Goal: Transaction & Acquisition: Purchase product/service

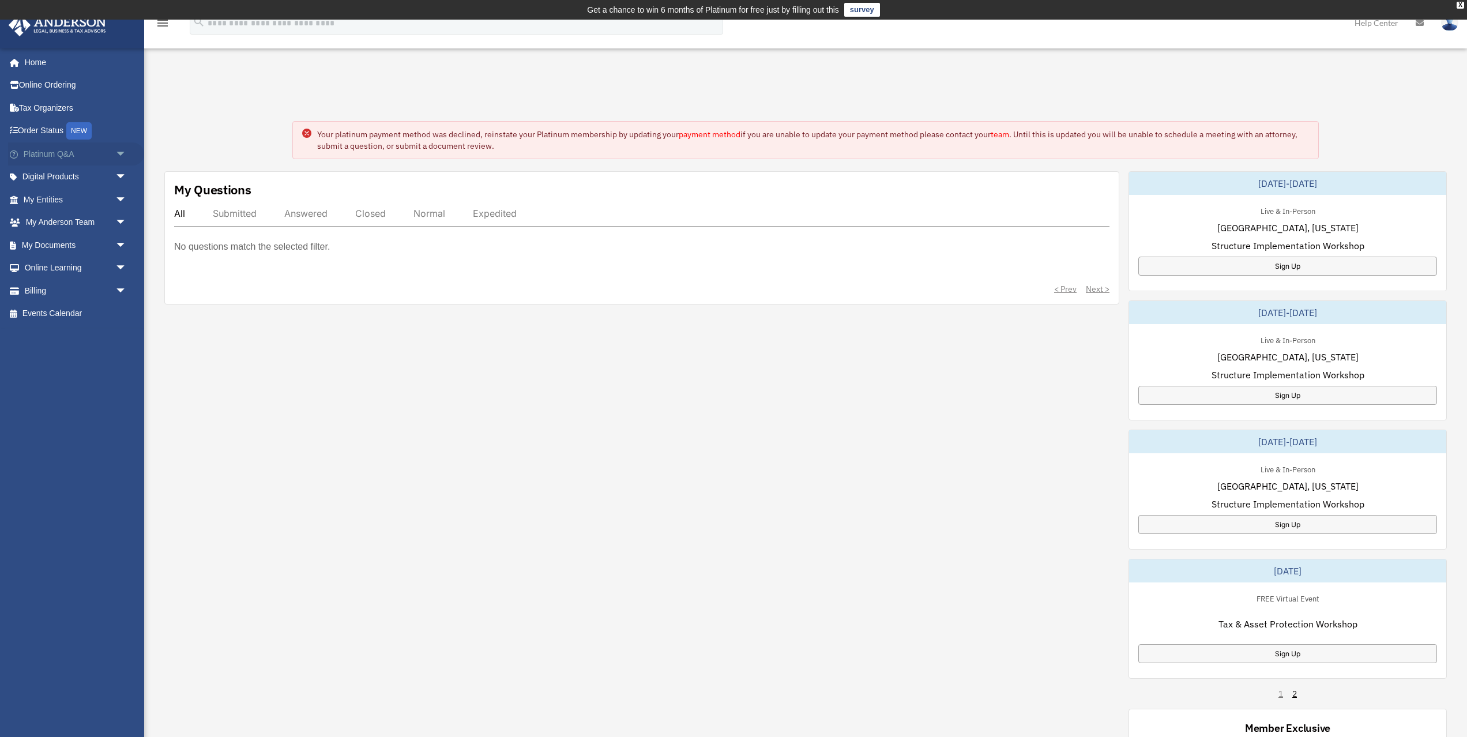
click at [101, 153] on link "Platinum Q&A arrow_drop_down" at bounding box center [76, 153] width 136 height 23
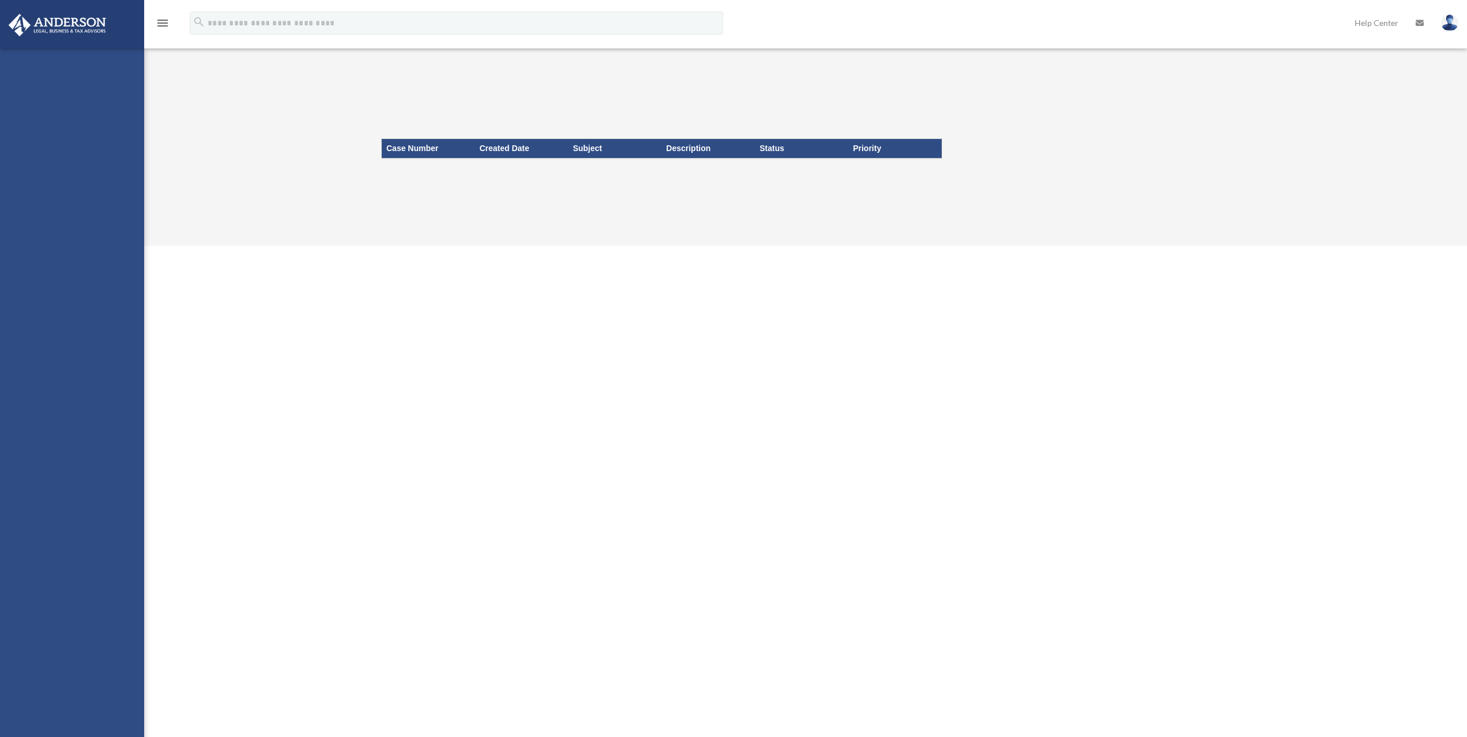
click at [117, 290] on div "dtvacationhomes@gmail.com Sign Out dtvacationhomes@gmail.com Home Online Orderi…" at bounding box center [72, 416] width 144 height 737
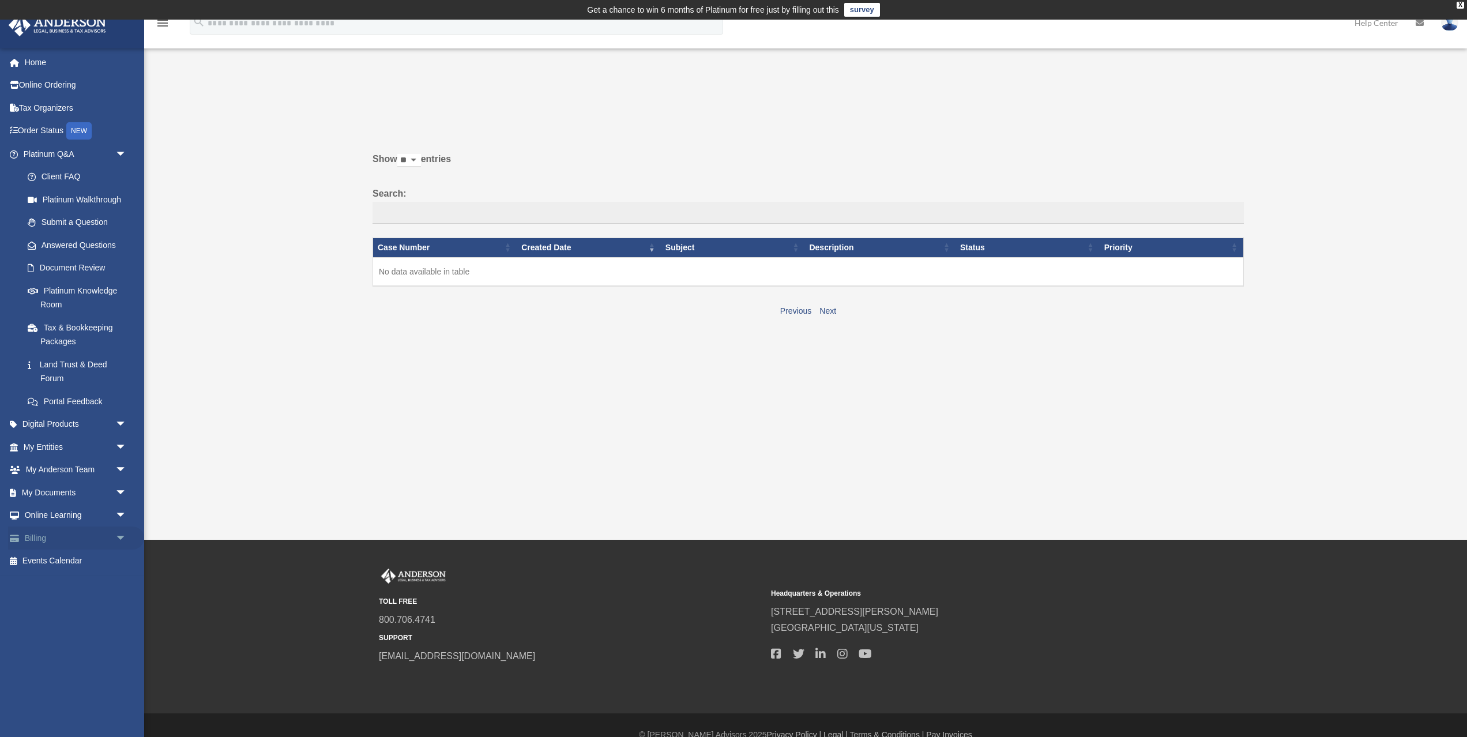
click at [115, 533] on span "arrow_drop_down" at bounding box center [126, 538] width 23 height 24
click at [80, 563] on link "$ Open Invoices" at bounding box center [80, 562] width 128 height 24
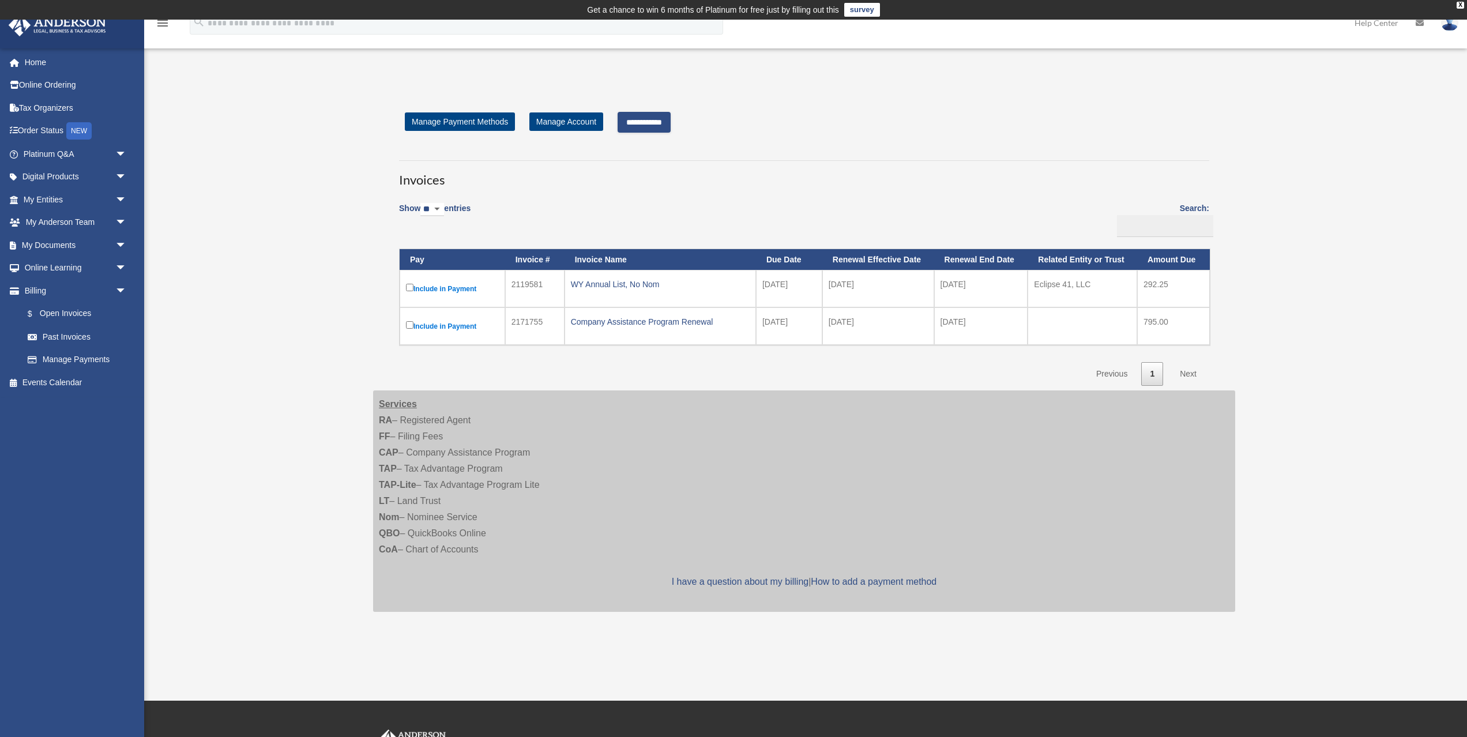
click at [659, 125] on input "**********" at bounding box center [644, 122] width 53 height 21
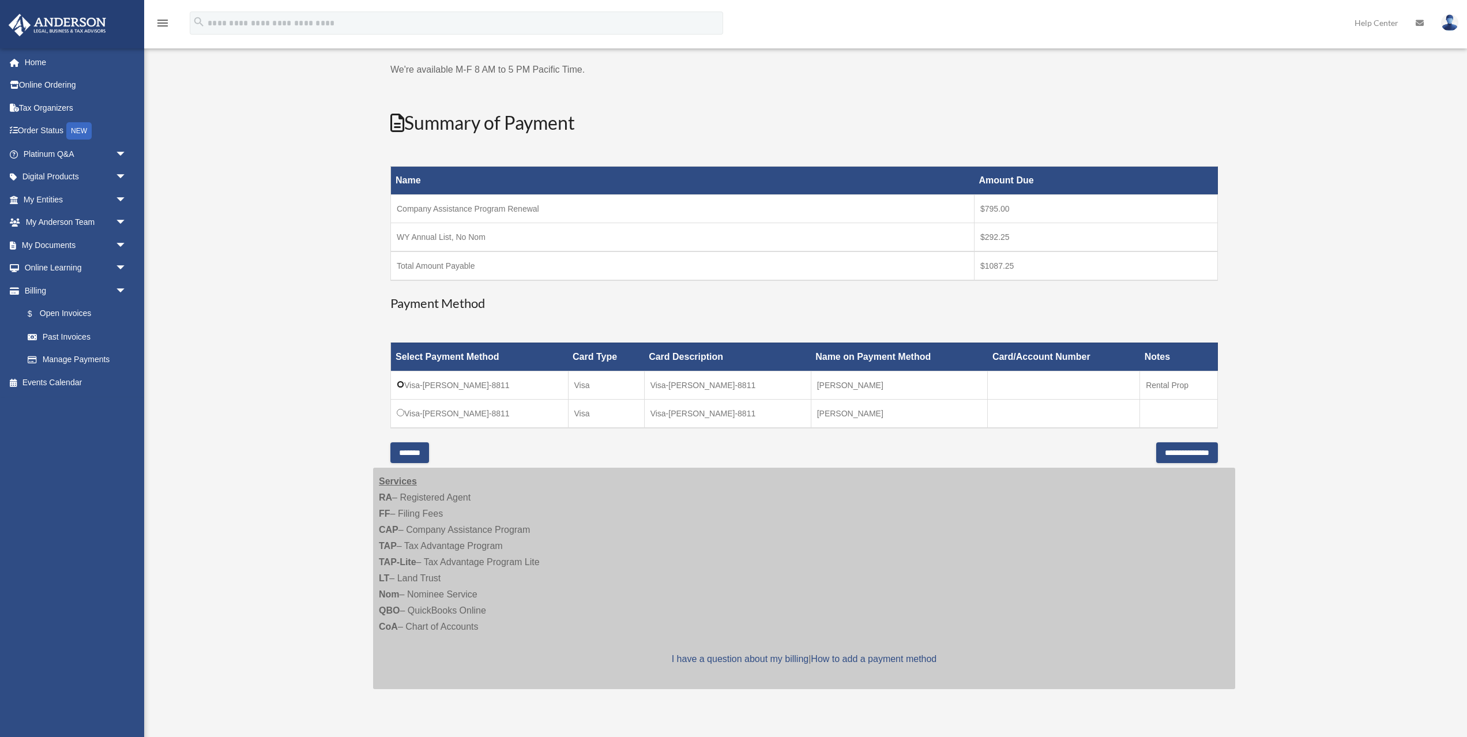
scroll to position [118, 0]
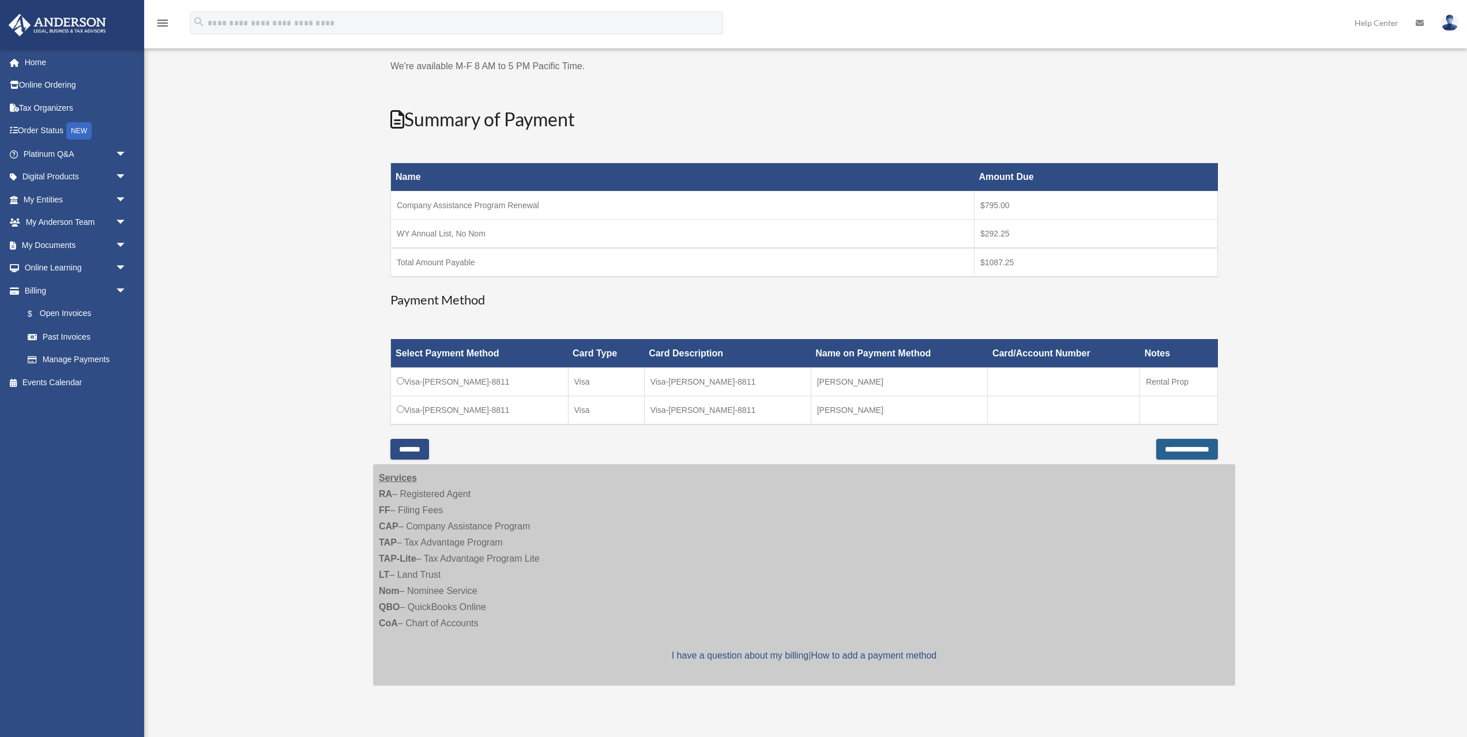
click at [1188, 450] on input "**********" at bounding box center [1187, 449] width 62 height 21
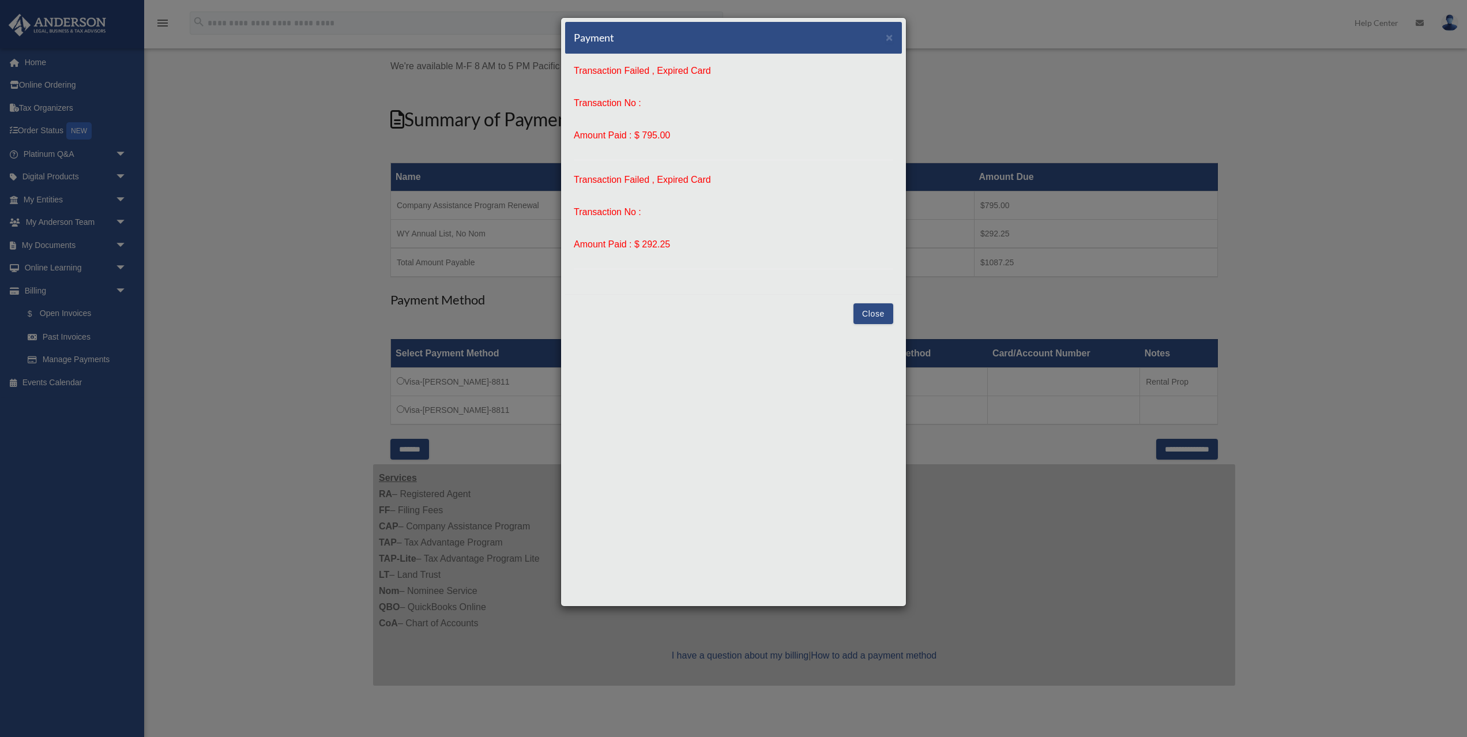
click at [869, 316] on button "Close" at bounding box center [873, 313] width 40 height 21
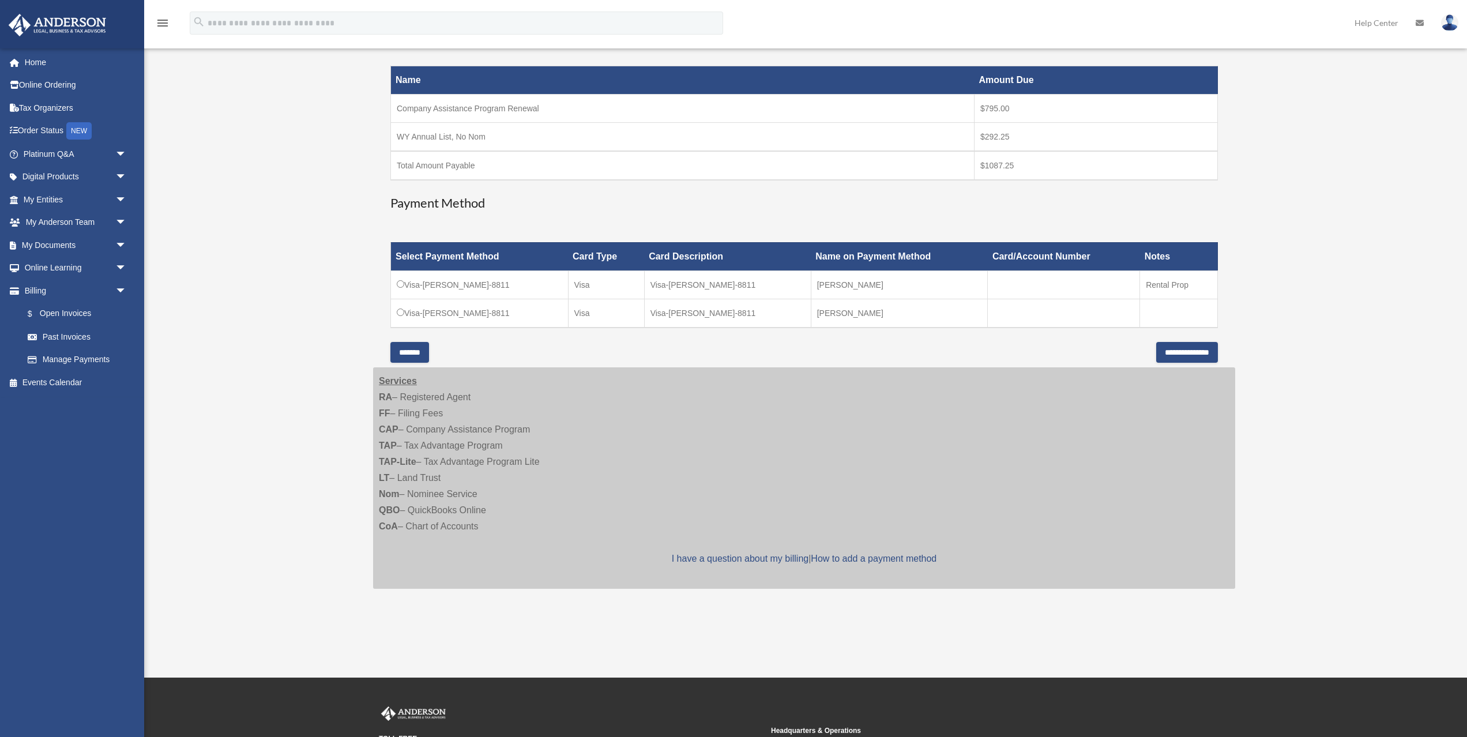
scroll to position [0, 0]
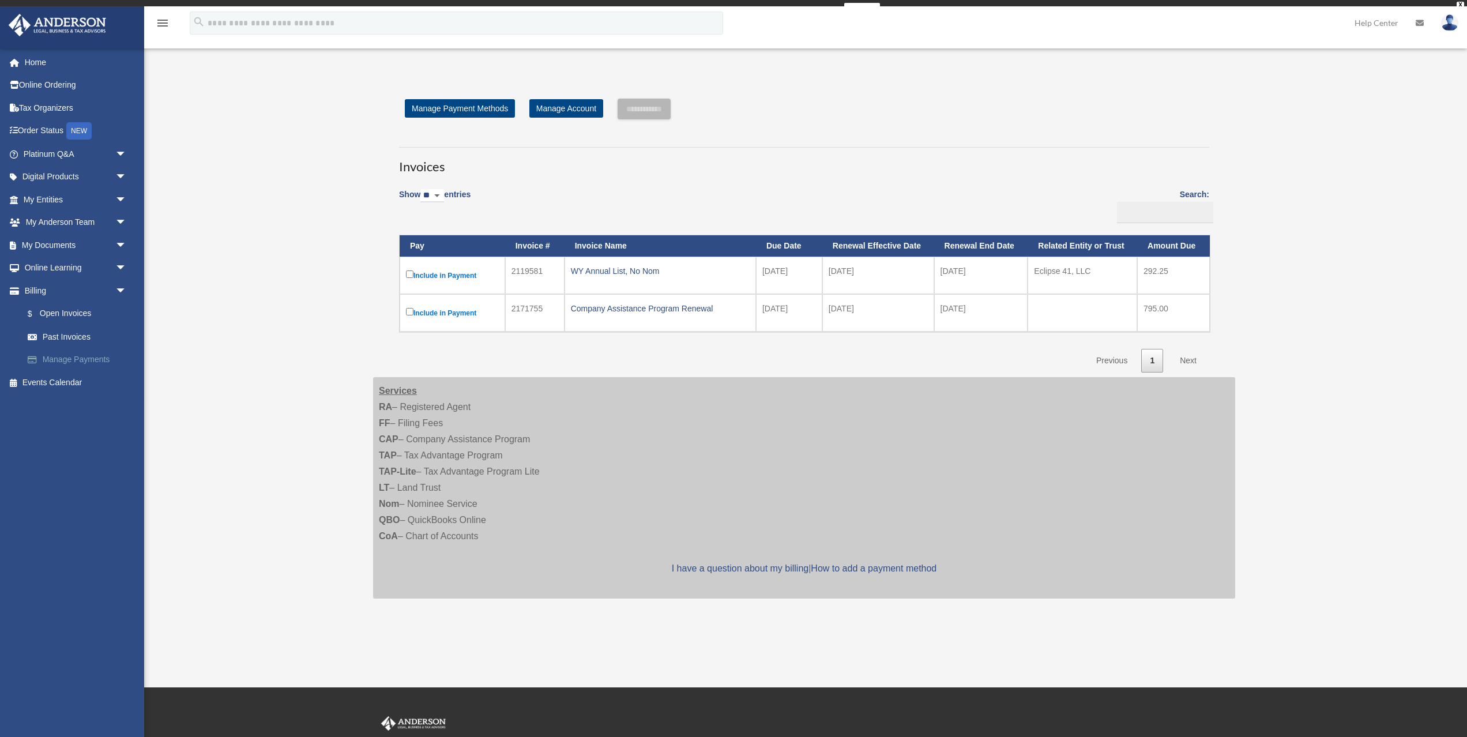
click at [77, 356] on link "Manage Payments" at bounding box center [80, 359] width 128 height 23
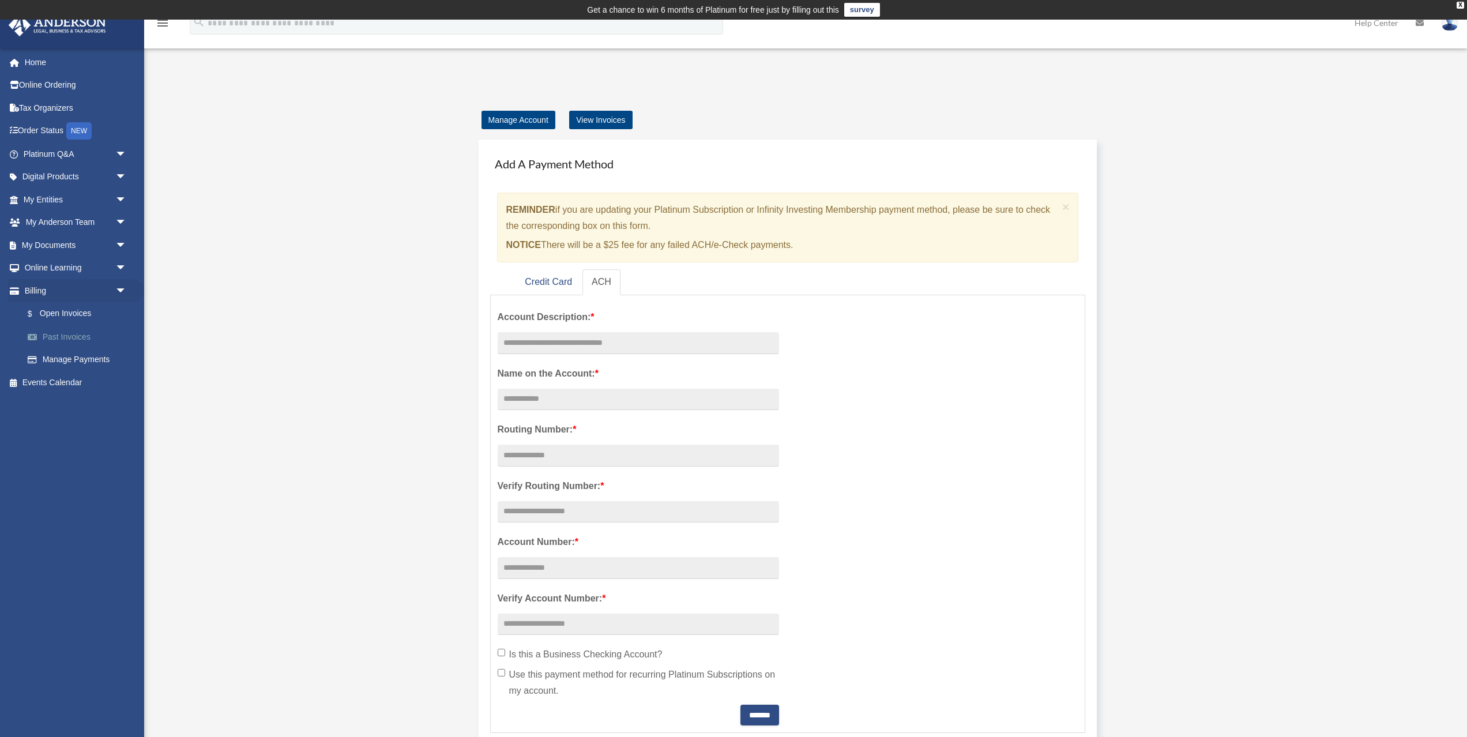
click at [79, 338] on link "Past Invoices" at bounding box center [80, 336] width 128 height 23
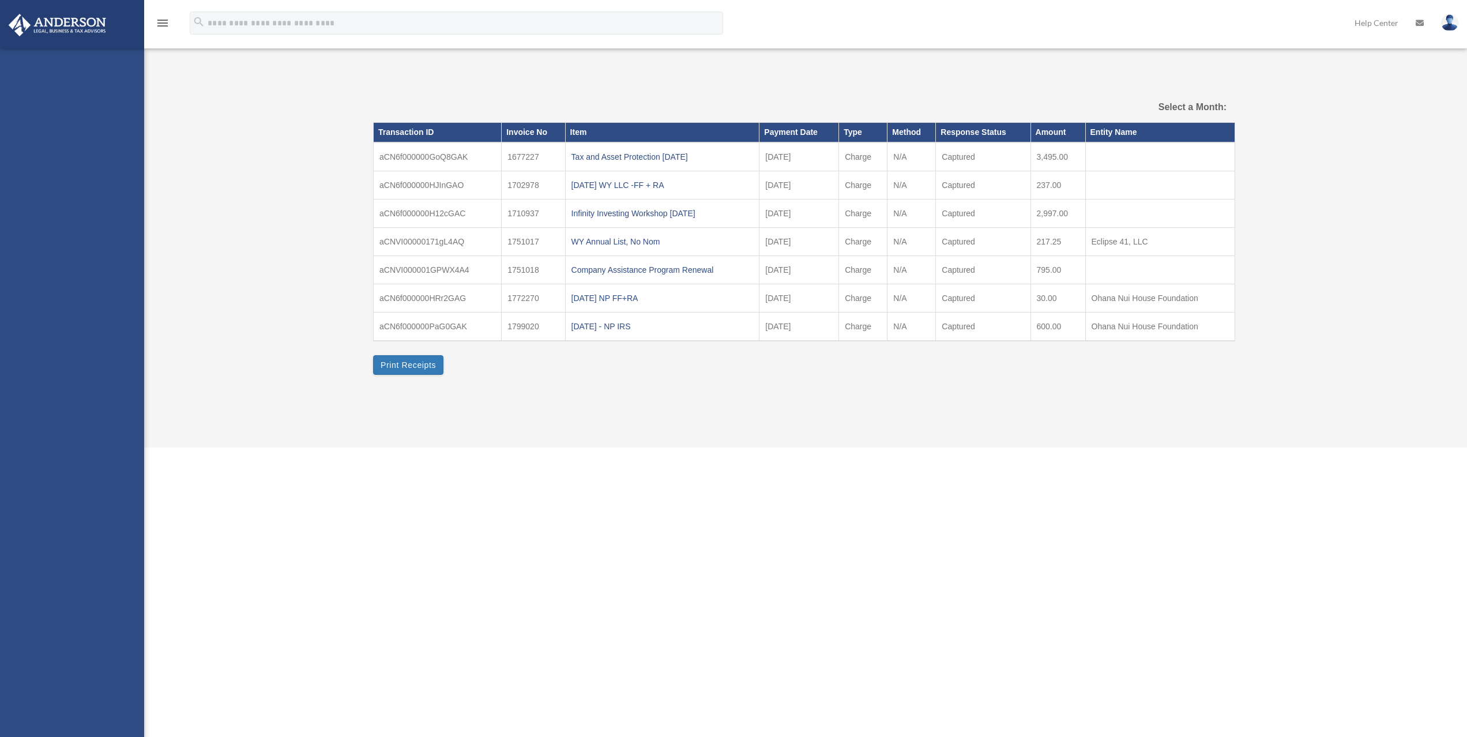
select select
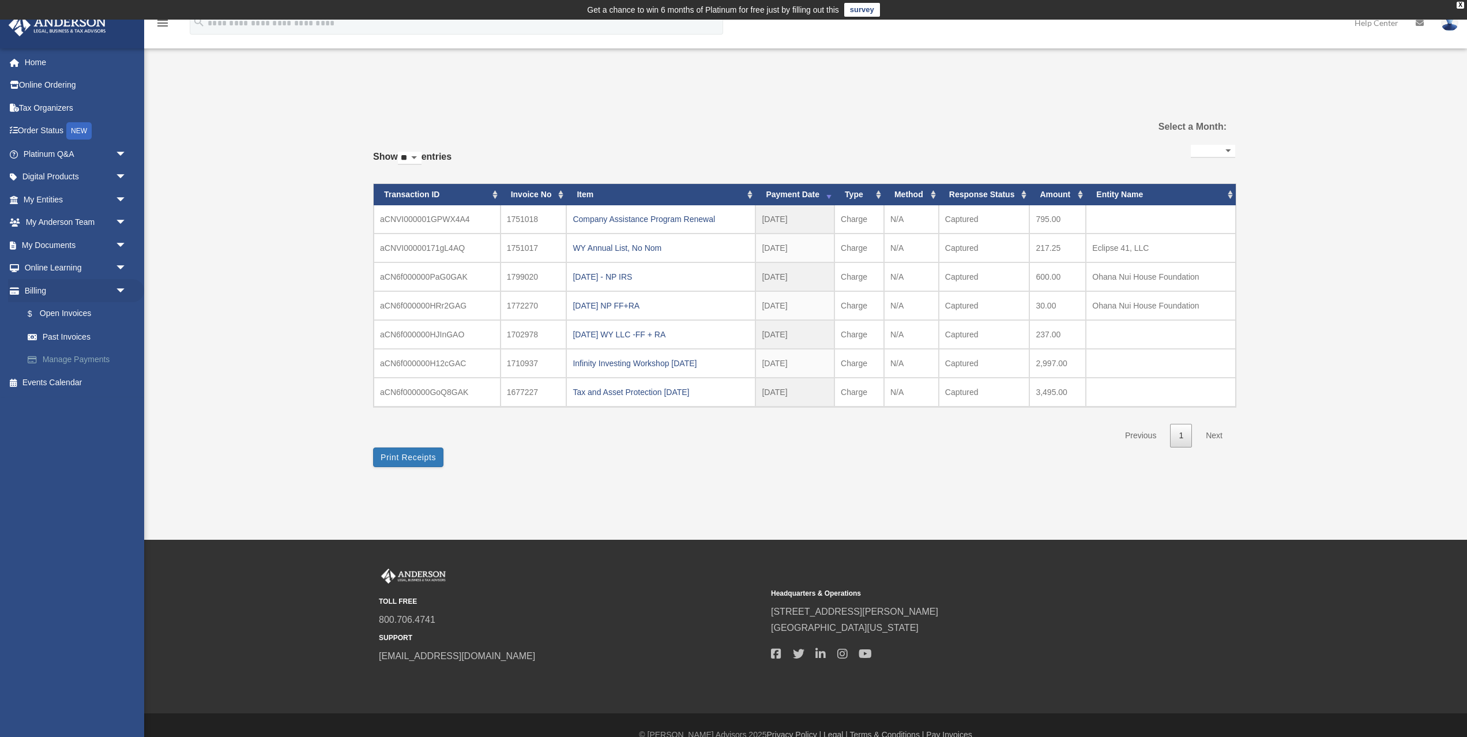
click at [91, 357] on link "Manage Payments" at bounding box center [80, 359] width 128 height 23
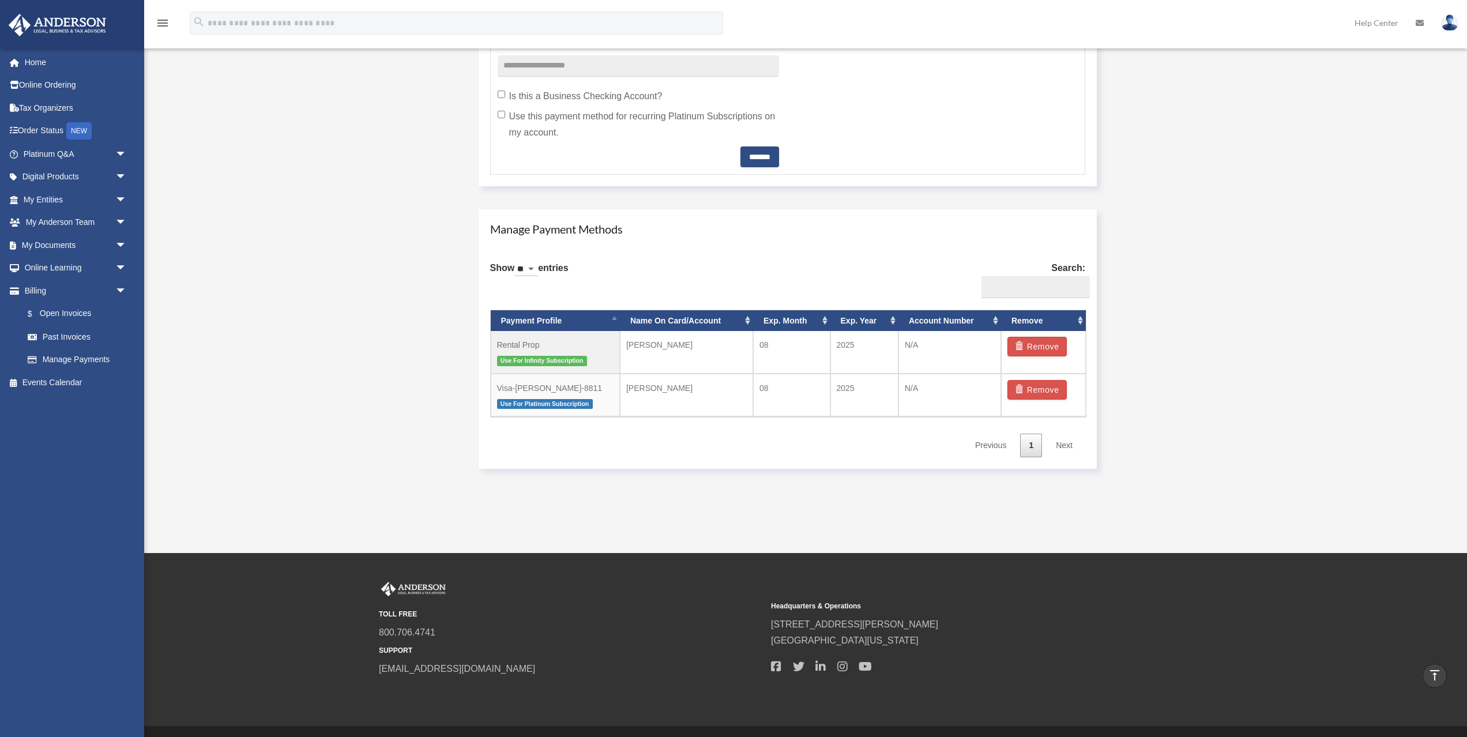
scroll to position [590, 0]
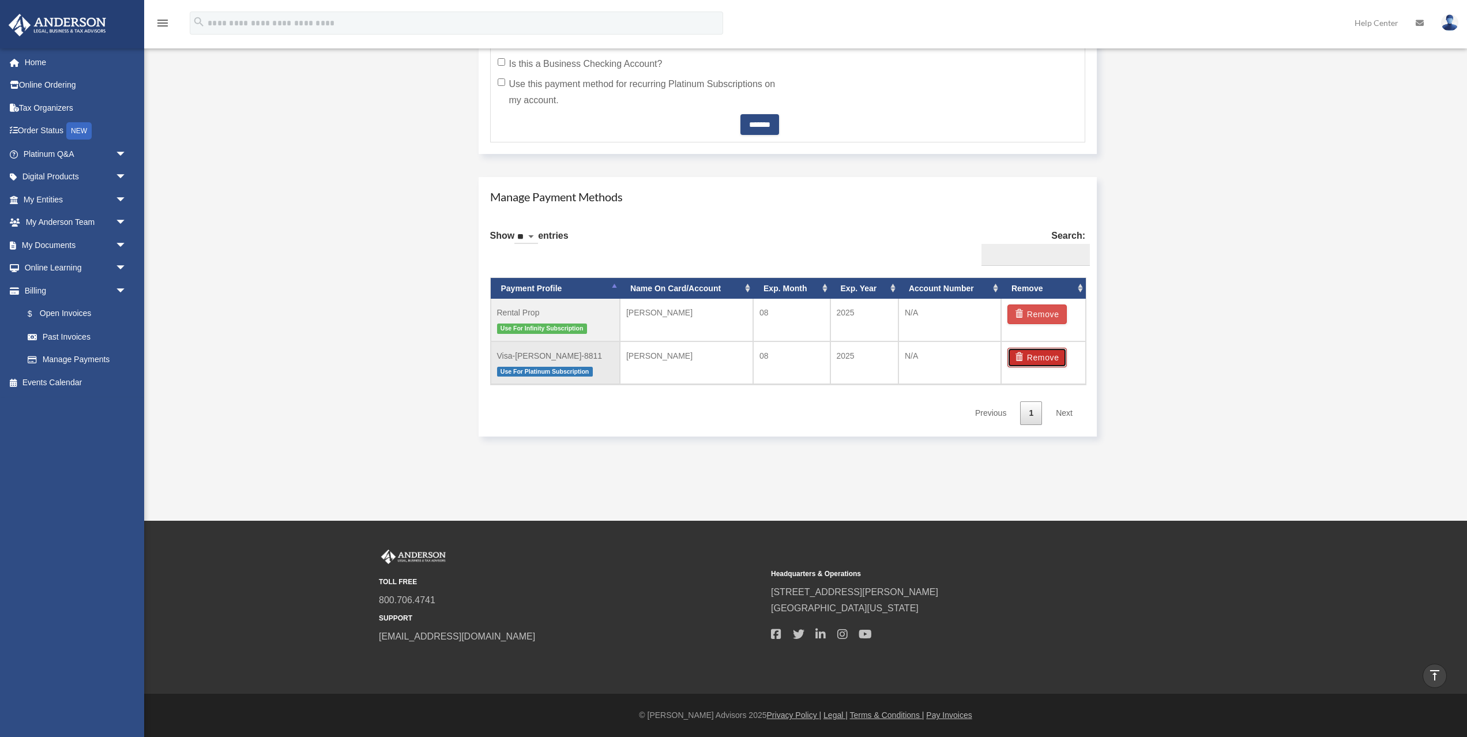
click at [1027, 360] on button "Remove" at bounding box center [1036, 358] width 59 height 20
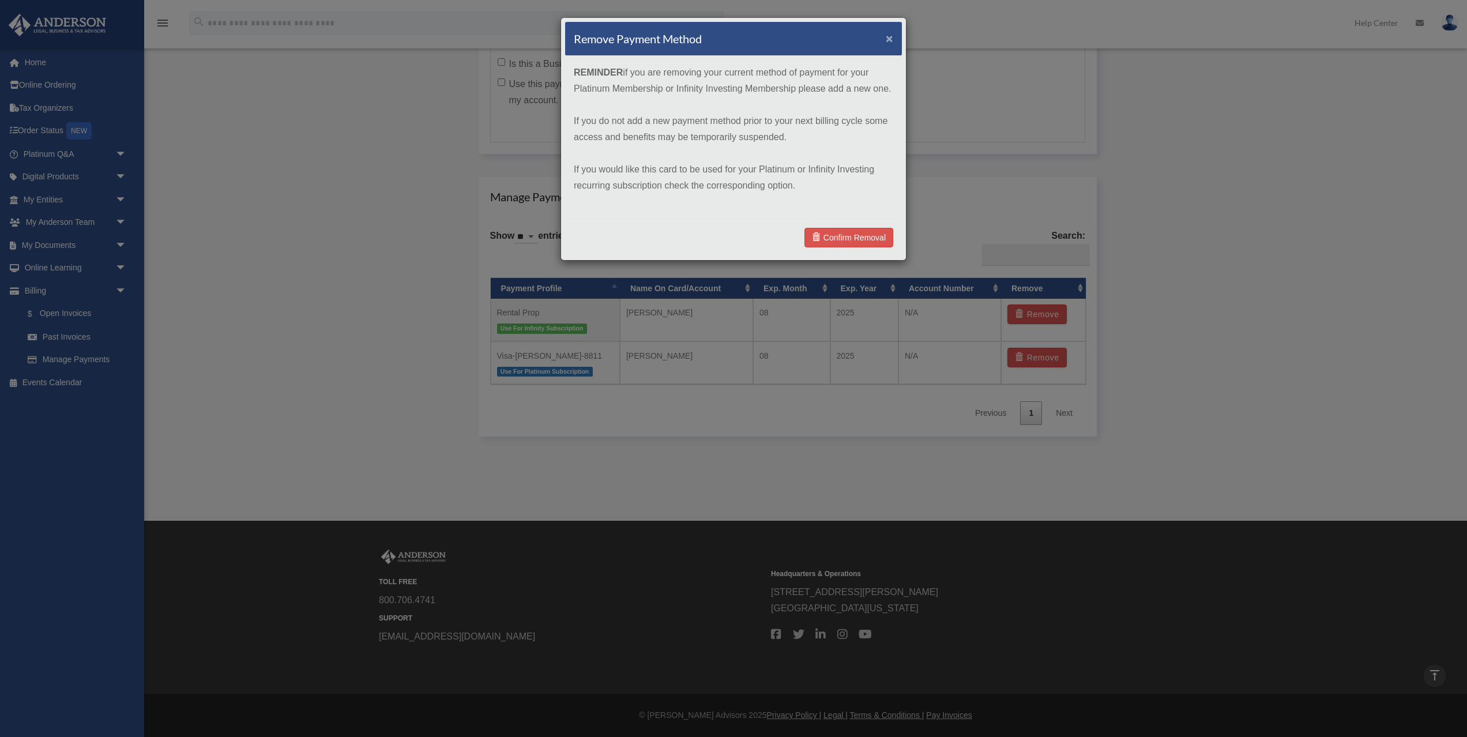
click at [889, 37] on button "×" at bounding box center [889, 38] width 7 height 12
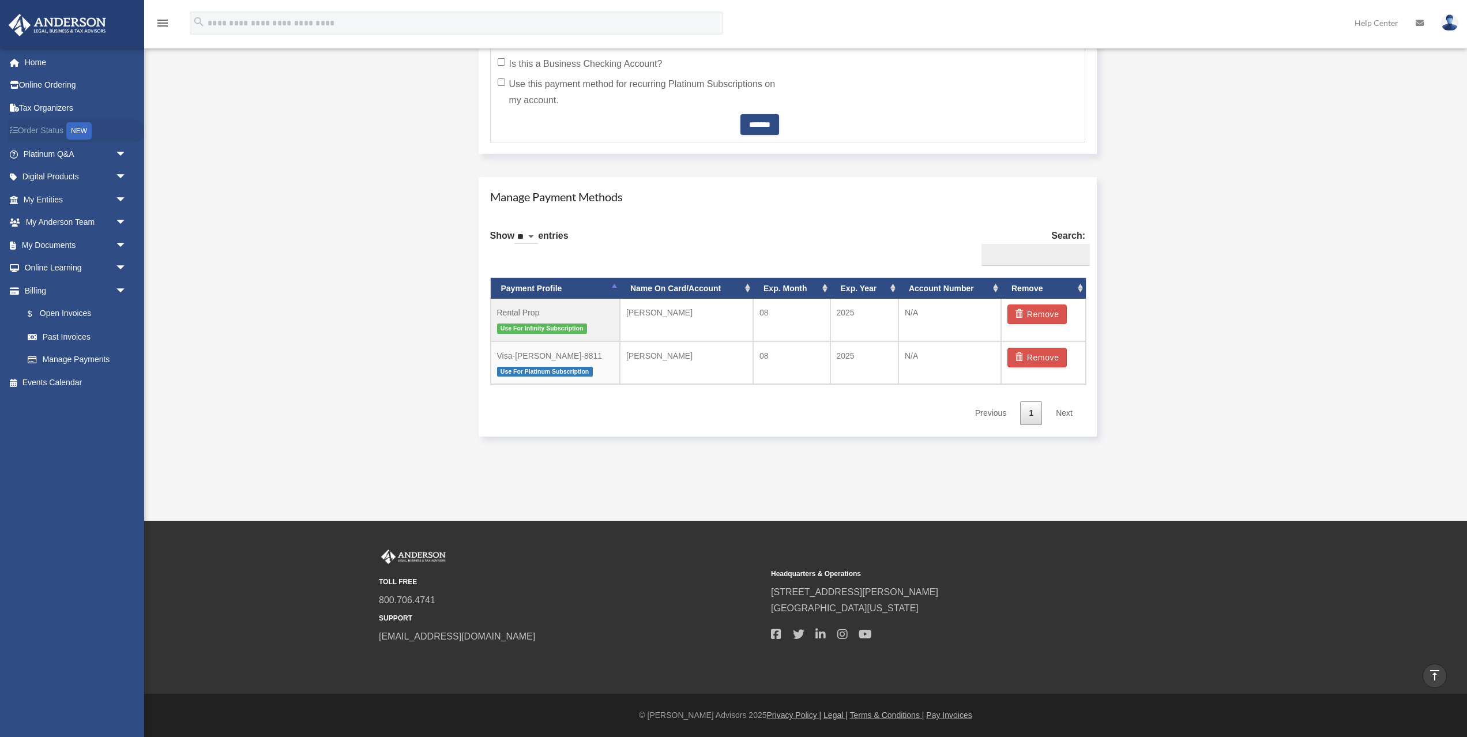
click at [42, 123] on link "Order Status NEW" at bounding box center [76, 131] width 136 height 24
click at [62, 193] on link "My Entities arrow_drop_down" at bounding box center [76, 199] width 136 height 23
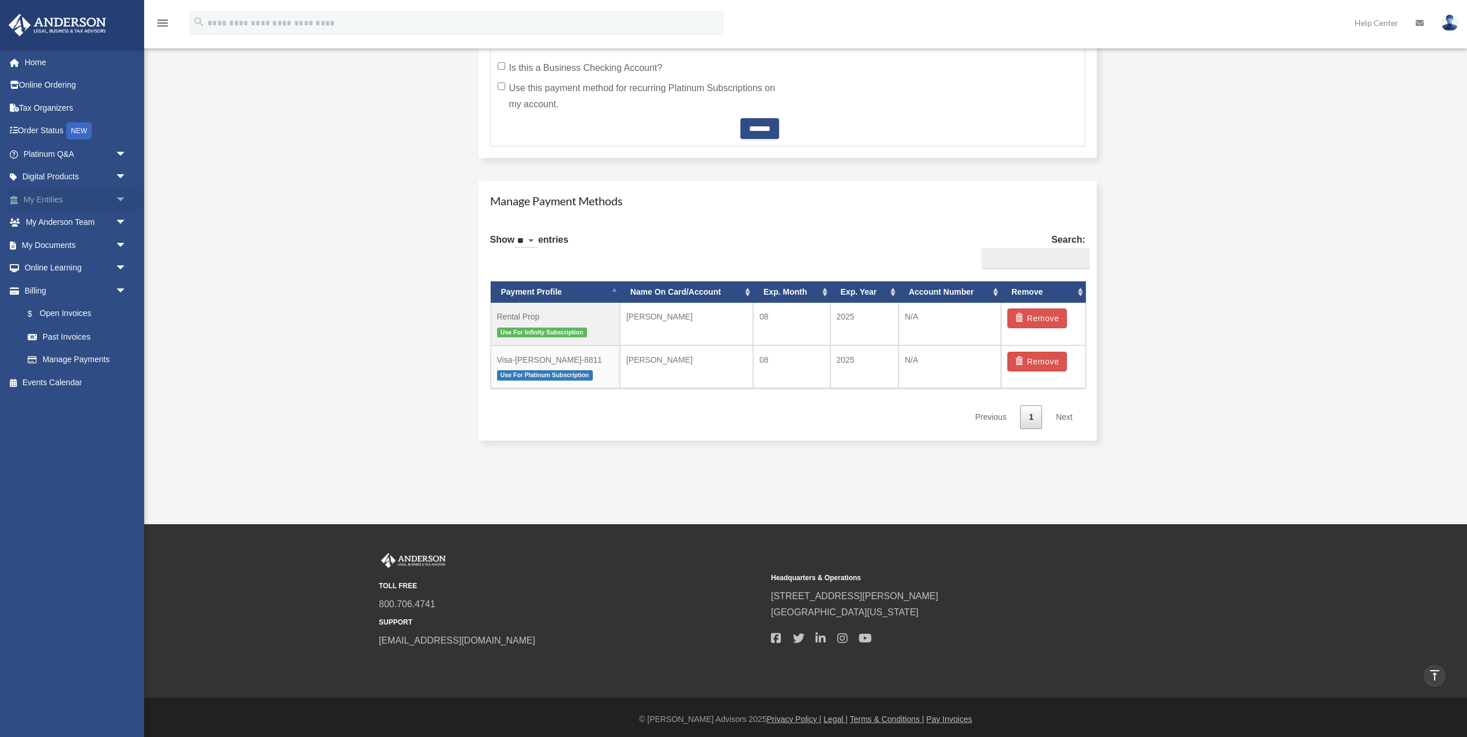
scroll to position [588, 0]
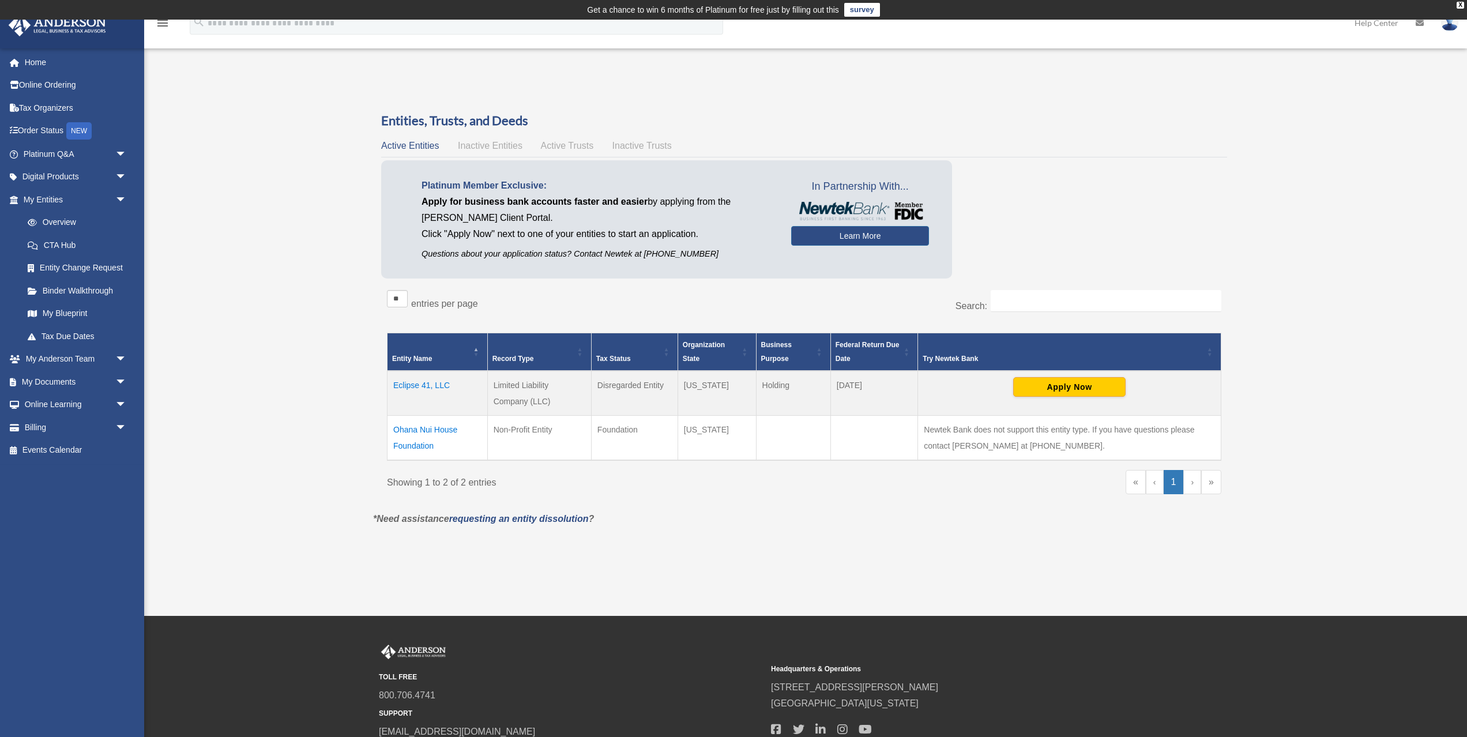
click at [122, 175] on span "arrow_drop_down" at bounding box center [126, 177] width 23 height 24
click at [119, 152] on span "arrow_drop_down" at bounding box center [126, 154] width 23 height 24
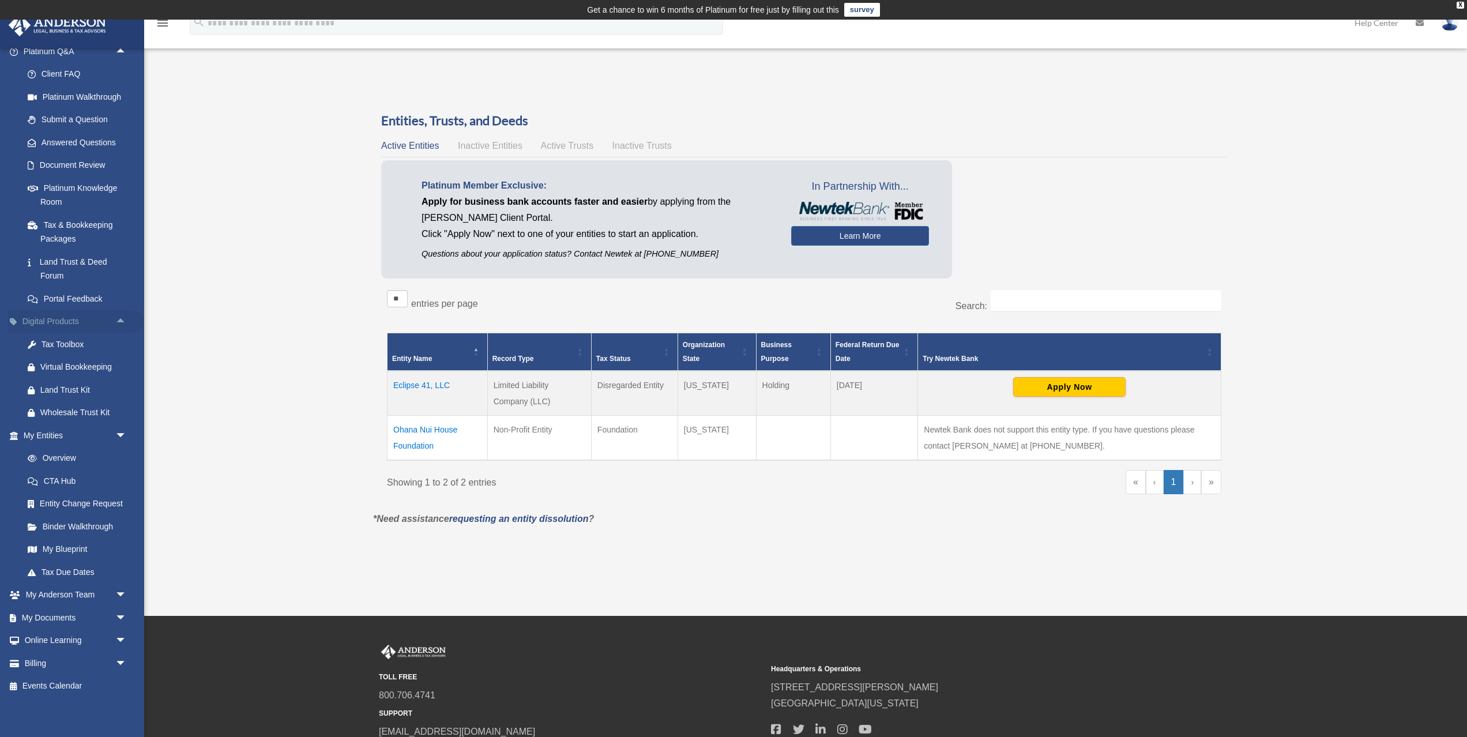
scroll to position [104, 0]
click at [74, 588] on link "My [PERSON_NAME] Team arrow_drop_down" at bounding box center [76, 593] width 136 height 23
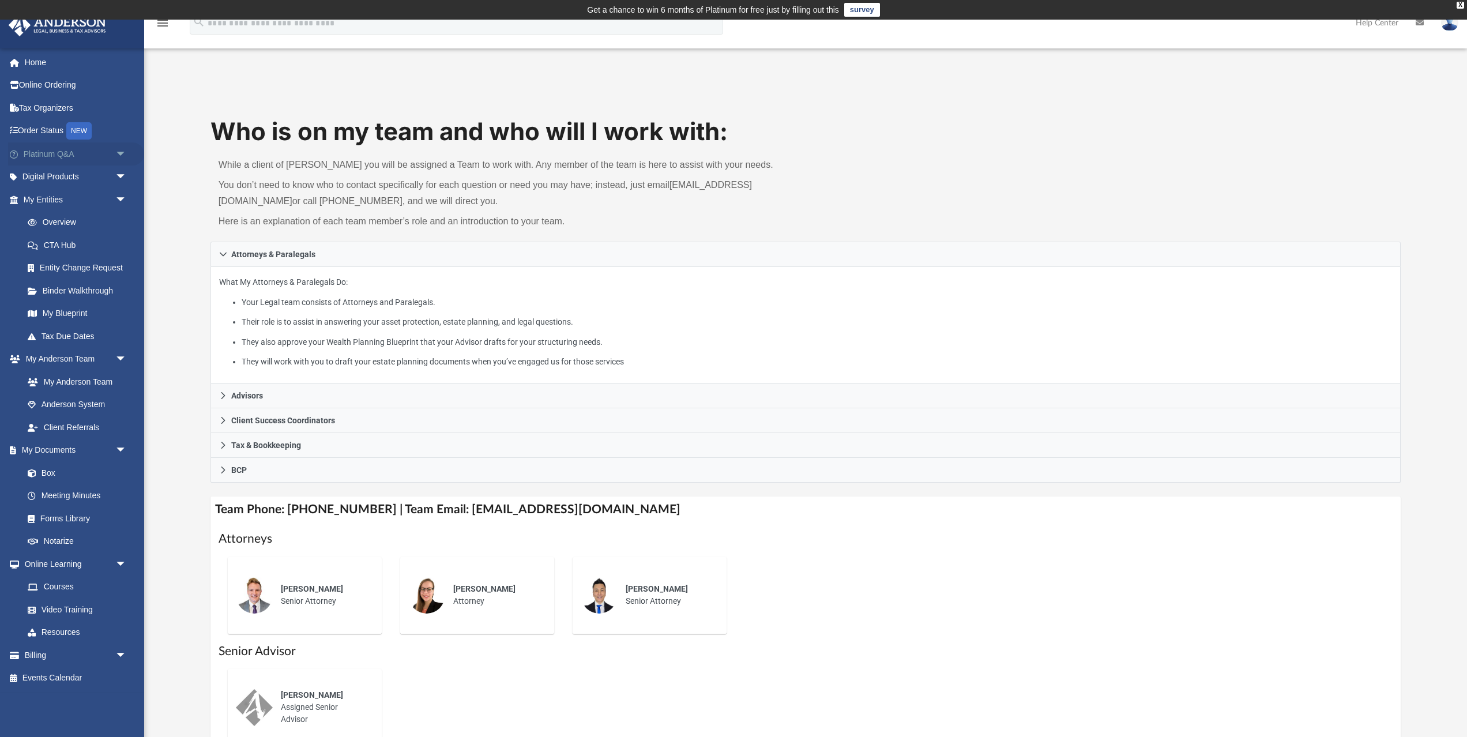
click at [115, 150] on span "arrow_drop_down" at bounding box center [126, 154] width 23 height 24
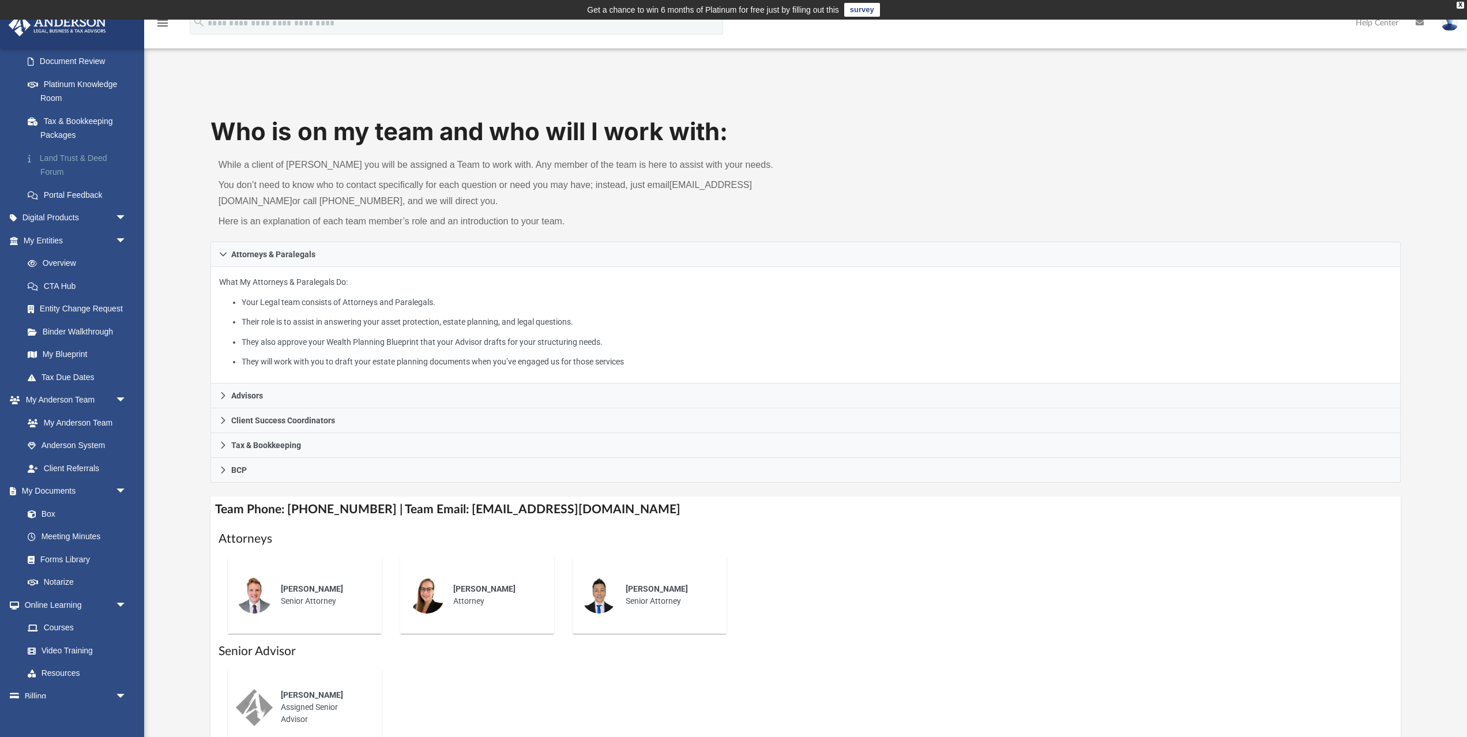
scroll to position [241, 0]
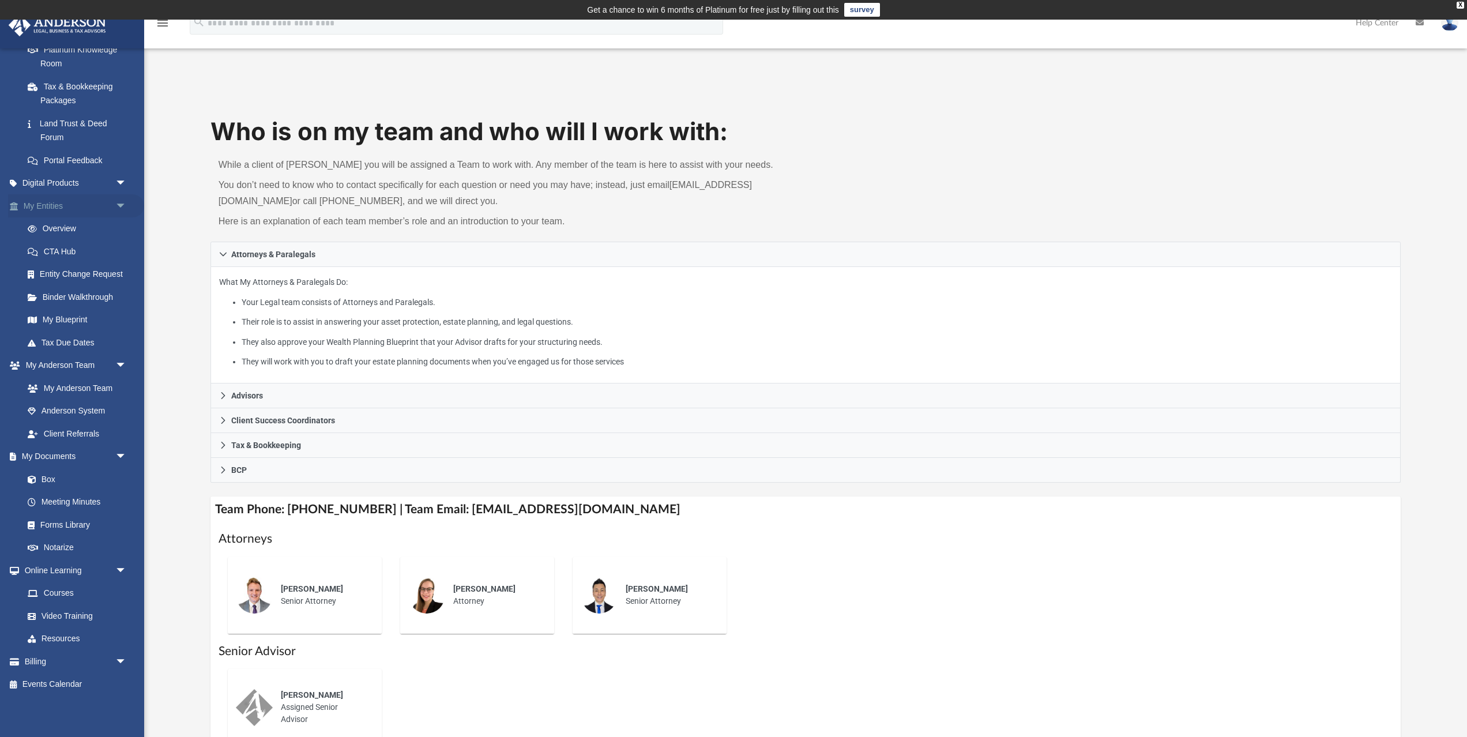
click at [118, 208] on span "arrow_drop_down" at bounding box center [126, 206] width 23 height 24
click at [118, 360] on span "arrow_drop_down" at bounding box center [126, 366] width 23 height 24
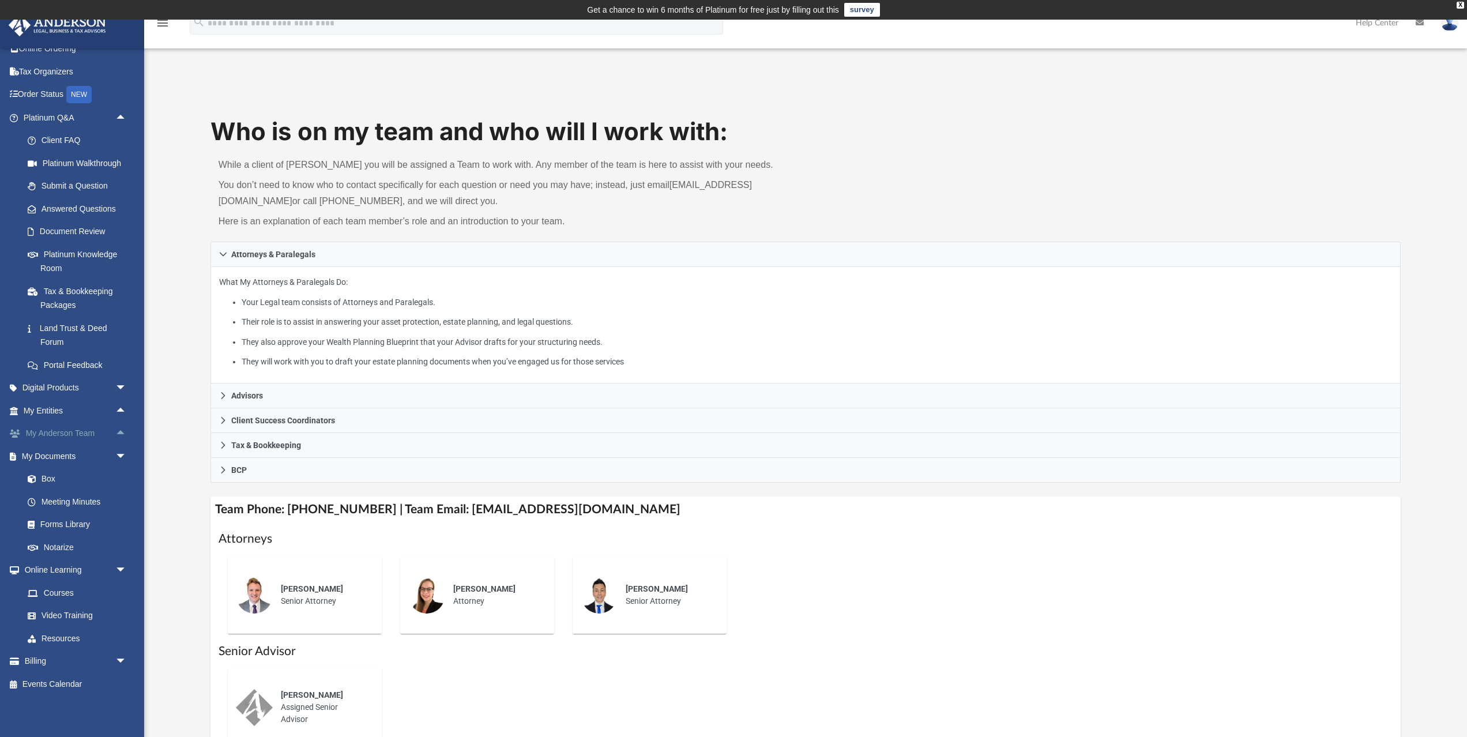
scroll to position [36, 0]
click at [124, 110] on span "arrow_drop_up" at bounding box center [126, 118] width 23 height 24
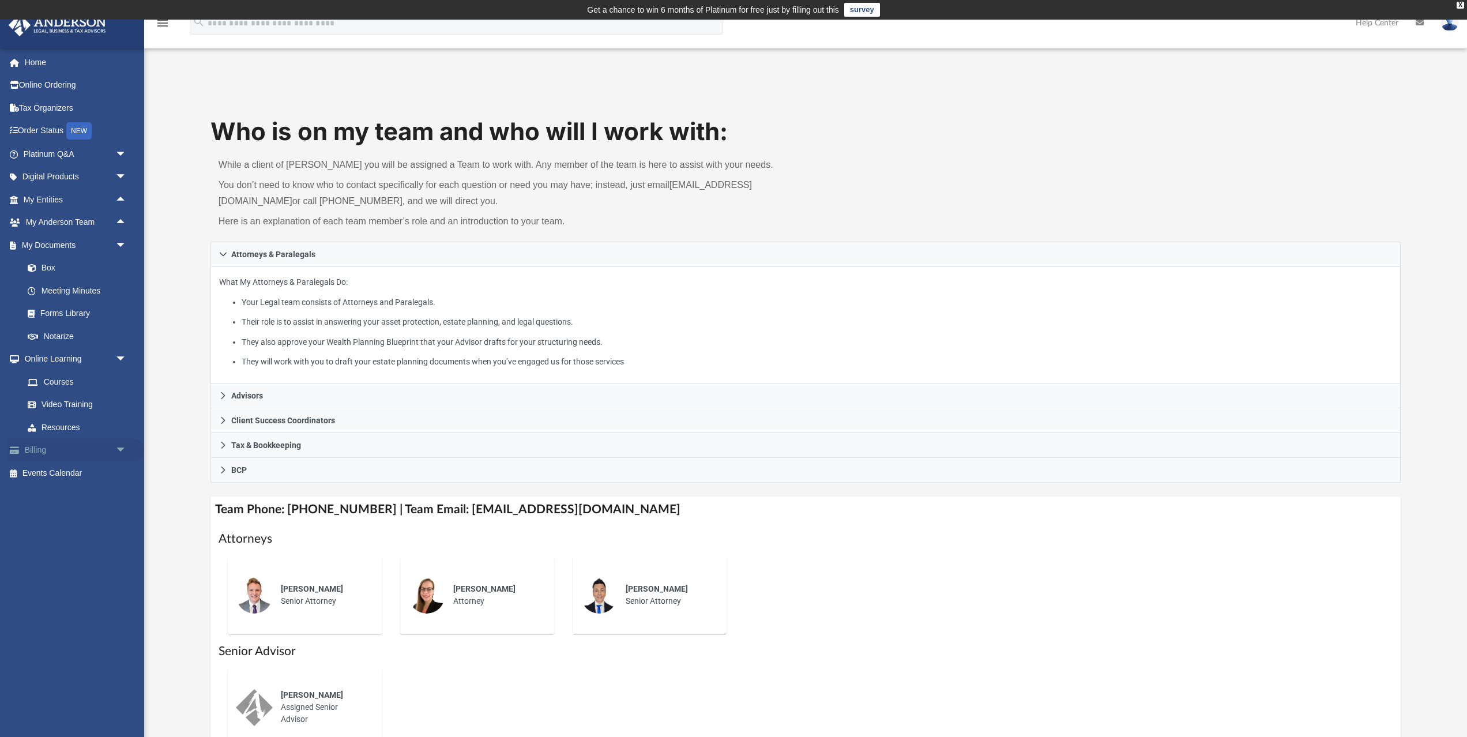
click at [124, 449] on span "arrow_drop_down" at bounding box center [126, 451] width 23 height 24
click at [70, 522] on link "Manage Payments" at bounding box center [80, 518] width 128 height 23
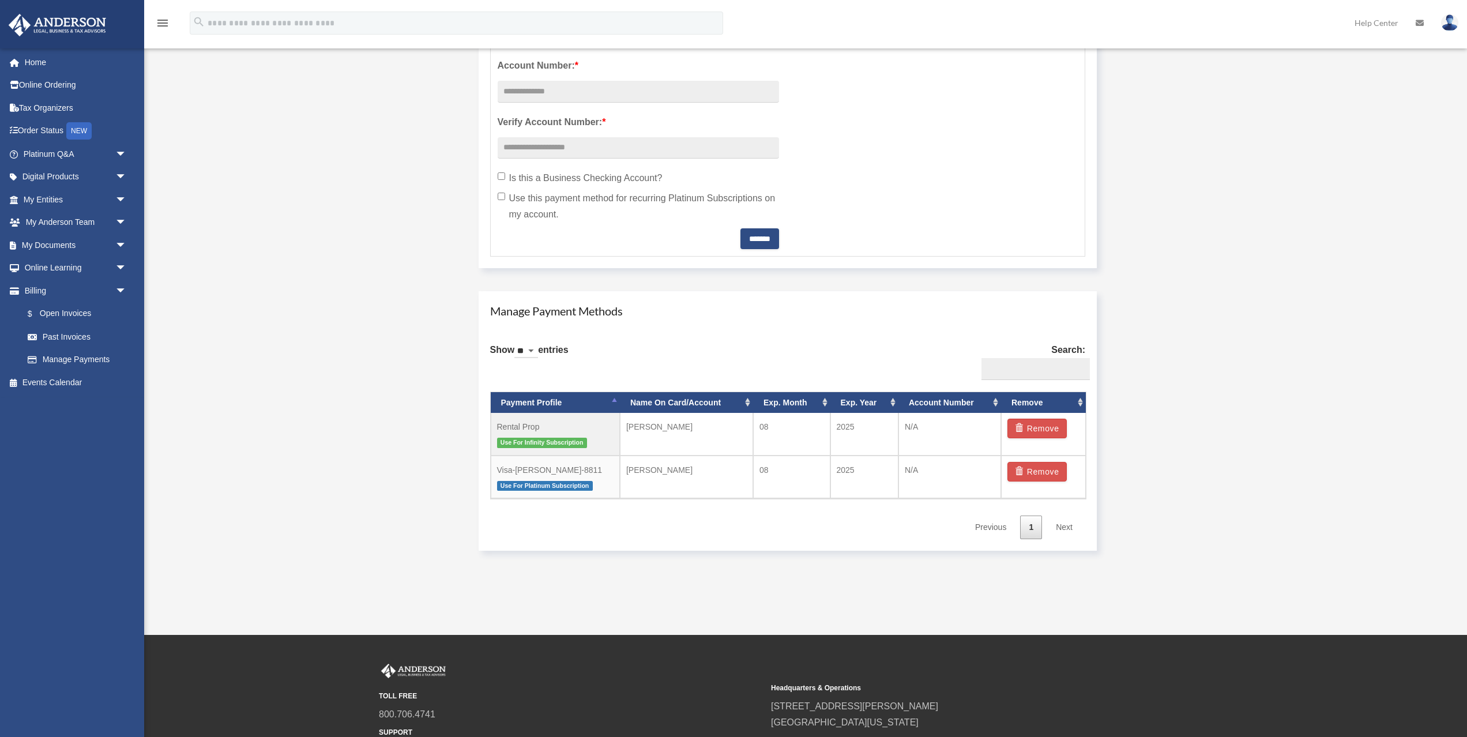
scroll to position [478, 0]
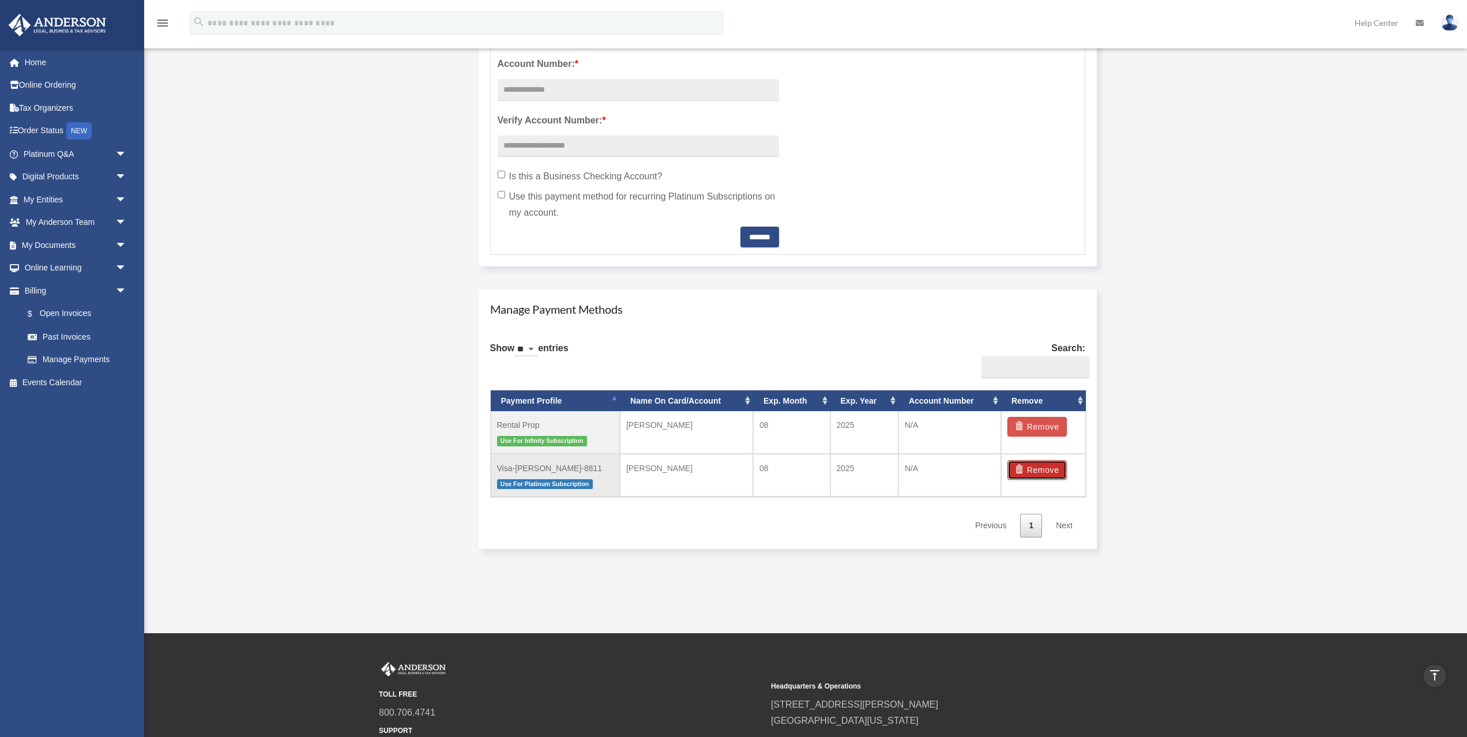
click at [1038, 469] on button "Remove" at bounding box center [1036, 470] width 59 height 20
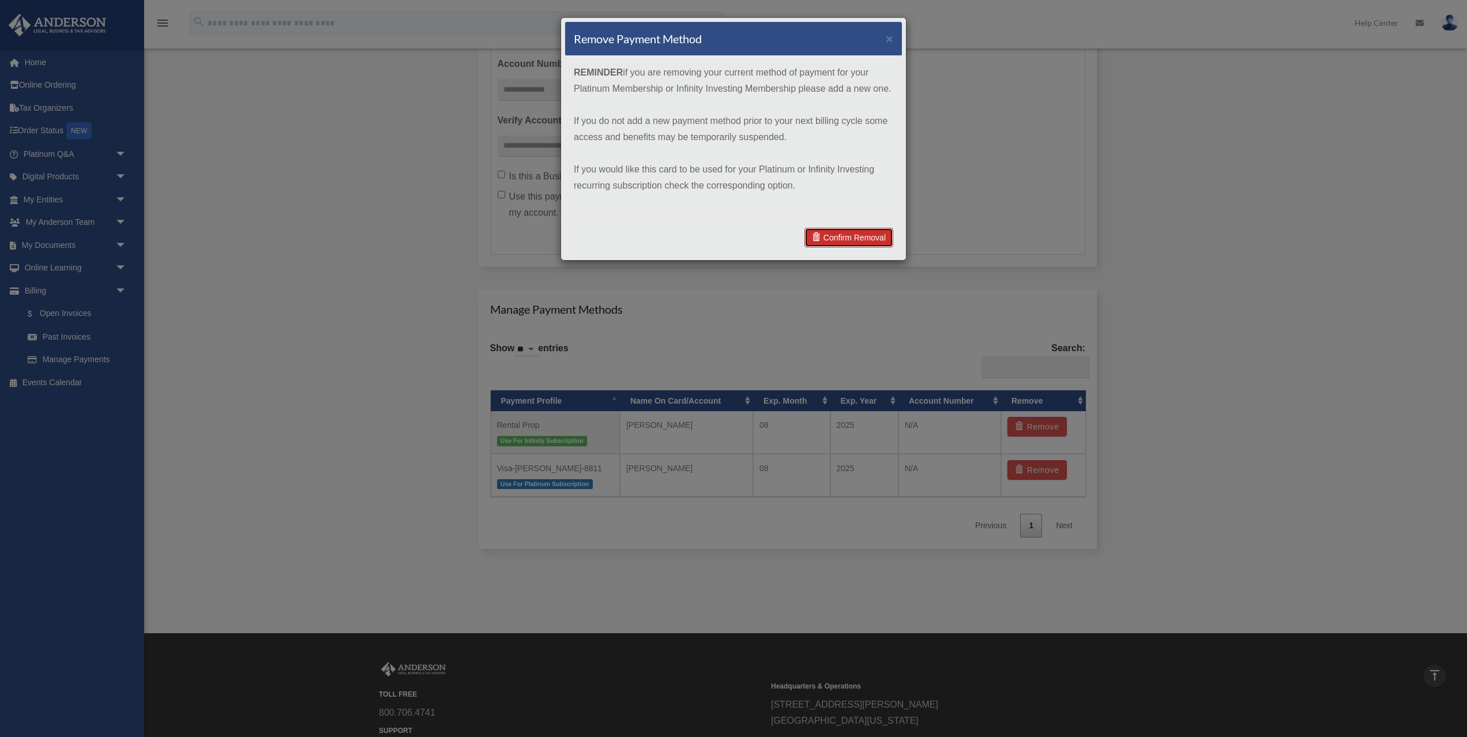
click at [866, 236] on link "Confirm Removal" at bounding box center [848, 238] width 89 height 20
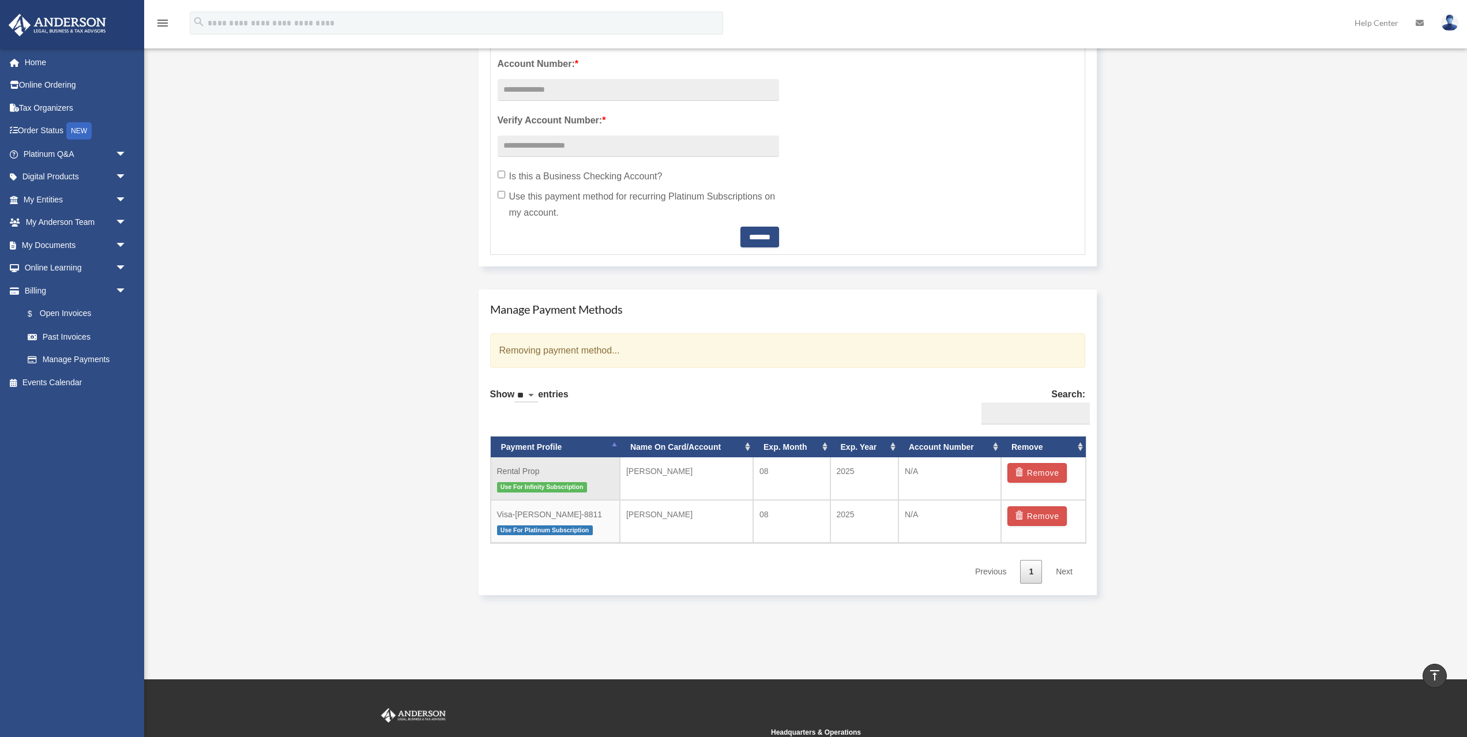
click at [581, 476] on td "Rental Prop Use For Infinity Subscription" at bounding box center [555, 478] width 129 height 43
click at [556, 486] on span "Use For Infinity Subscription" at bounding box center [542, 487] width 90 height 10
click at [539, 471] on td "Rental Prop Use For Infinity Subscription" at bounding box center [555, 478] width 129 height 43
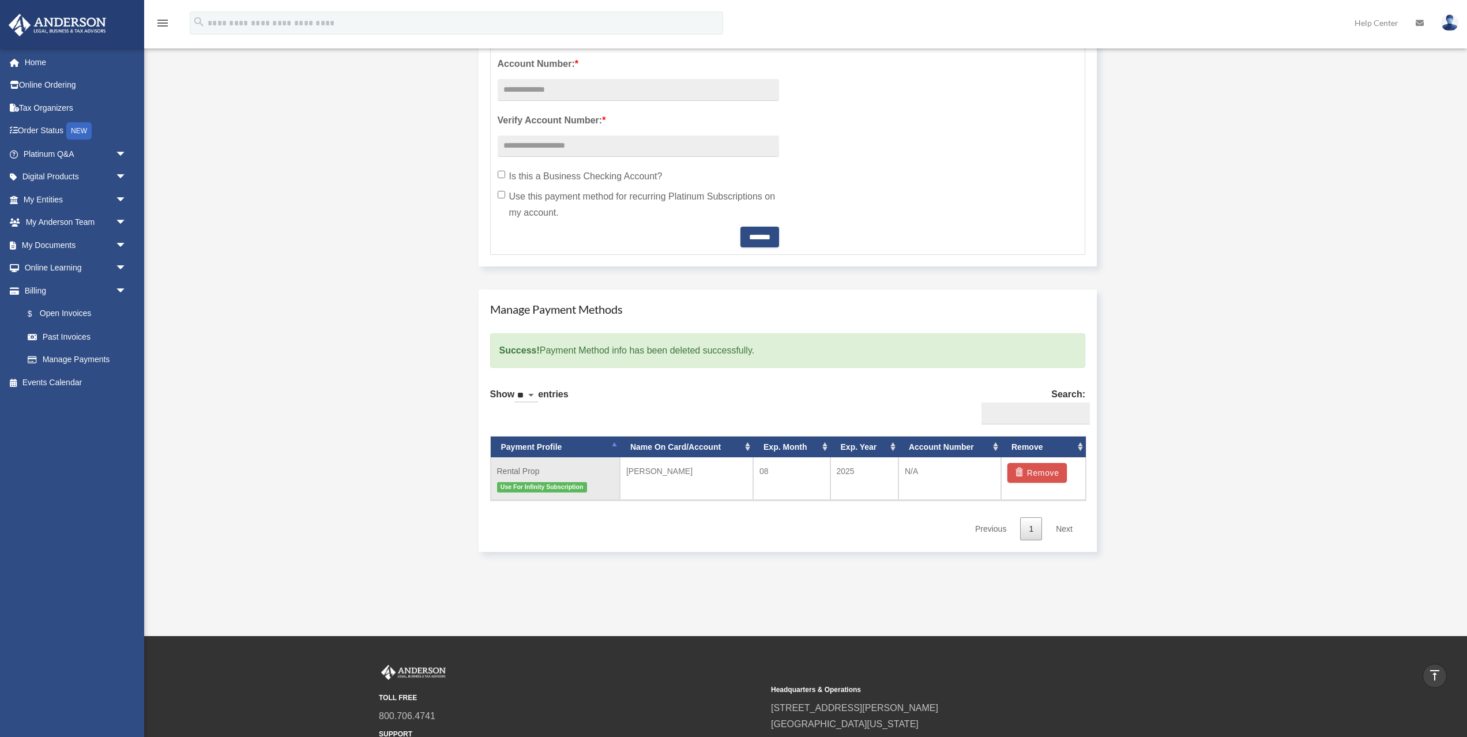
click at [574, 486] on span "Use For Infinity Subscription" at bounding box center [542, 487] width 90 height 10
click at [862, 469] on td "2025" at bounding box center [864, 478] width 68 height 43
click at [1041, 476] on button "Remove" at bounding box center [1036, 473] width 59 height 20
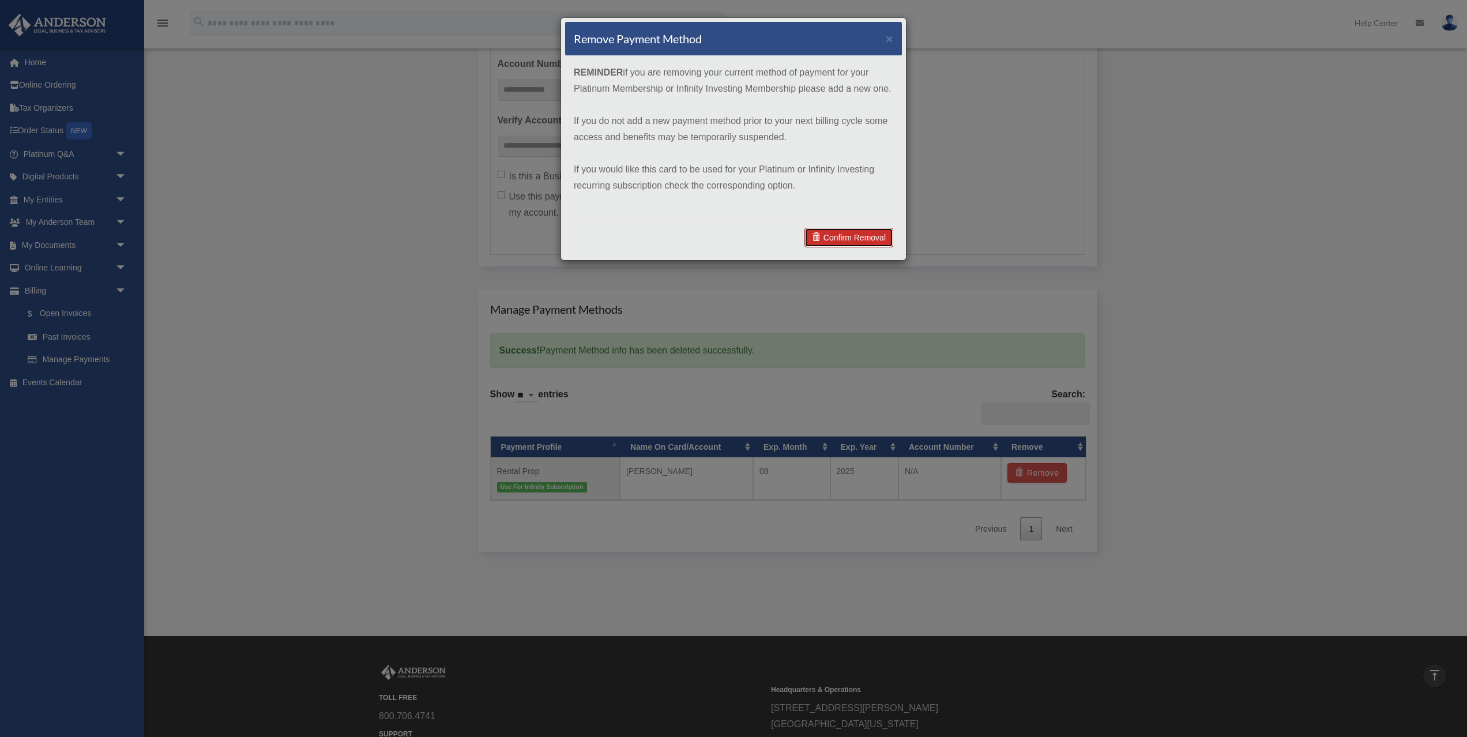
click at [861, 231] on link "Confirm Removal" at bounding box center [848, 238] width 89 height 20
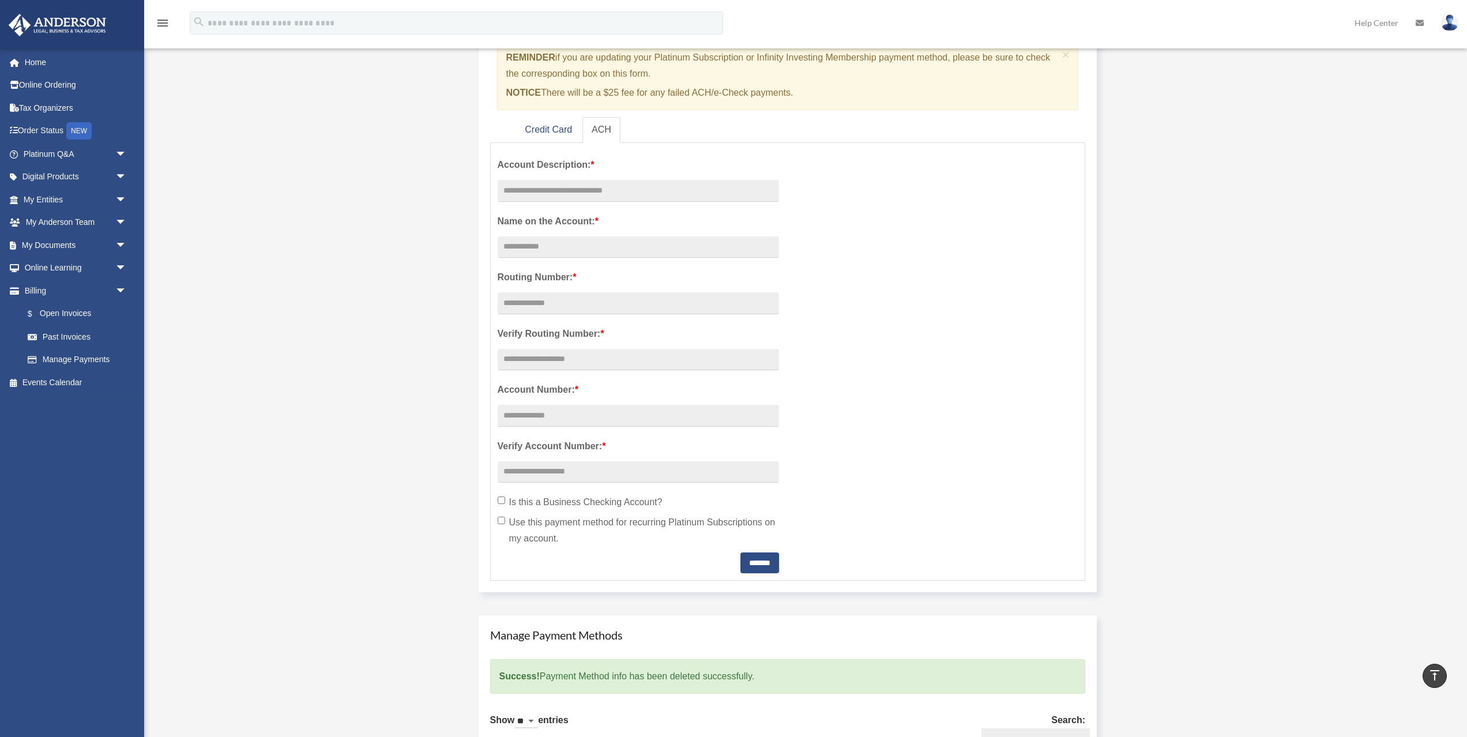
scroll to position [97, 0]
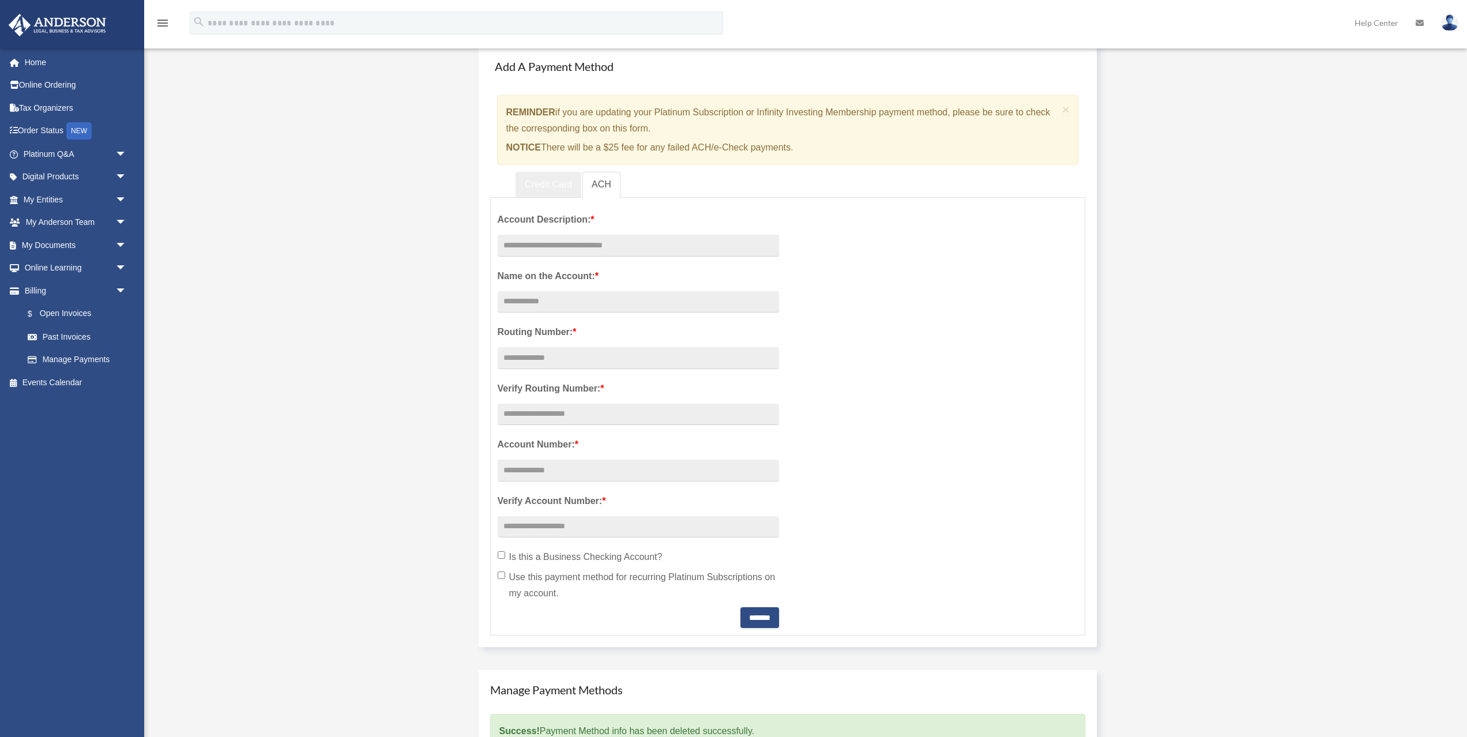
click at [539, 184] on link "Credit Card" at bounding box center [549, 185] width 66 height 26
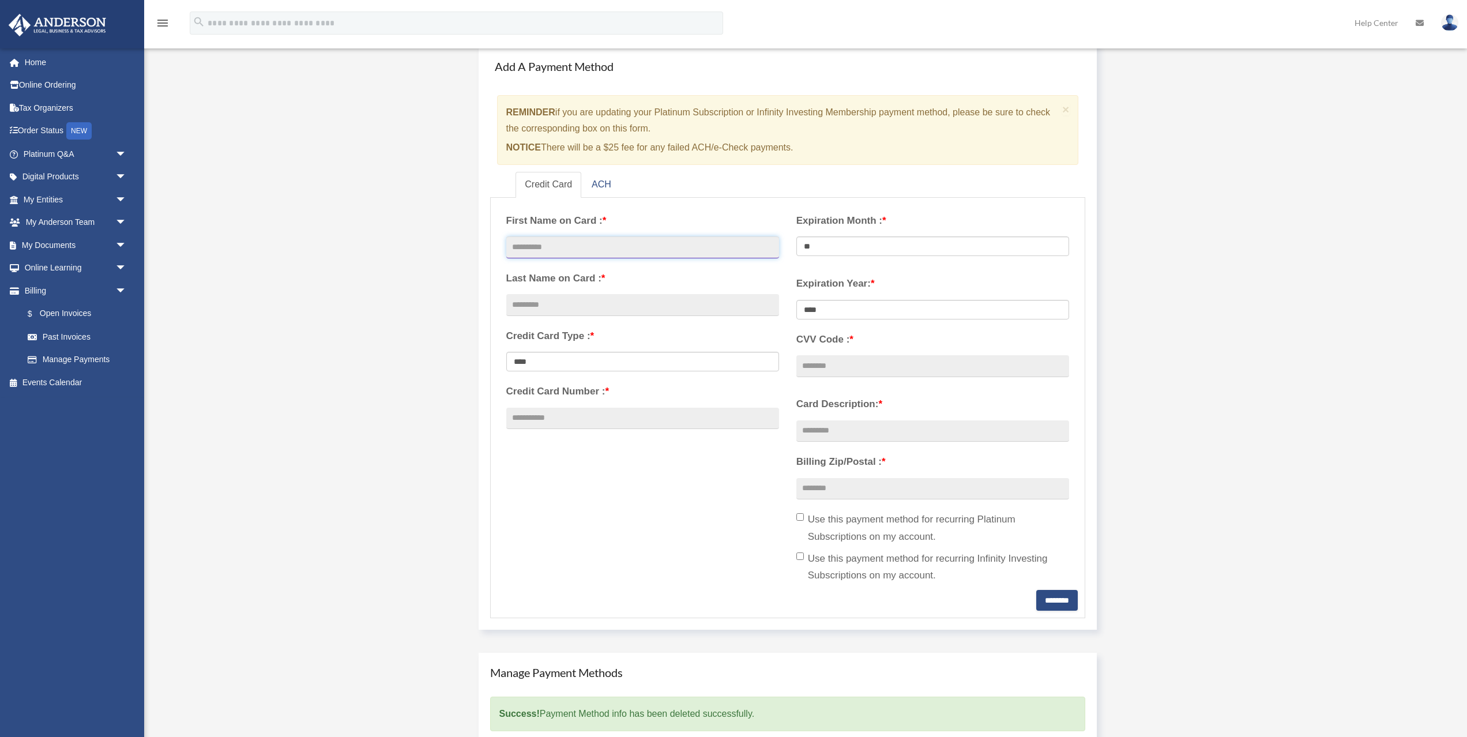
click at [550, 252] on input "text" at bounding box center [642, 247] width 273 height 22
type input "****"
type input "*******"
type input "**********"
select select "**"
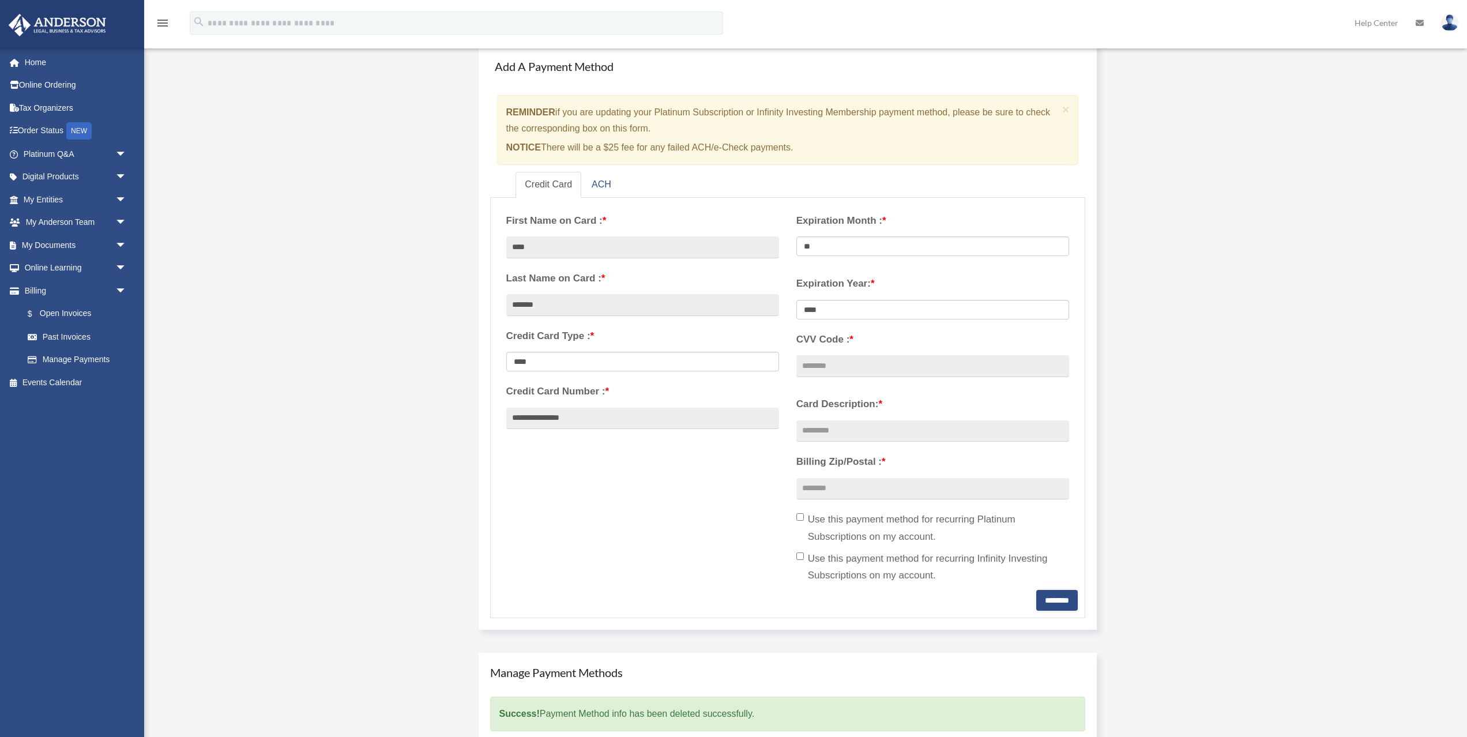
select select "****"
click at [815, 365] on input "CVV Code : *" at bounding box center [932, 366] width 273 height 22
type input "***"
click at [842, 434] on input "Card Description: *" at bounding box center [932, 431] width 273 height 22
type input "**********"
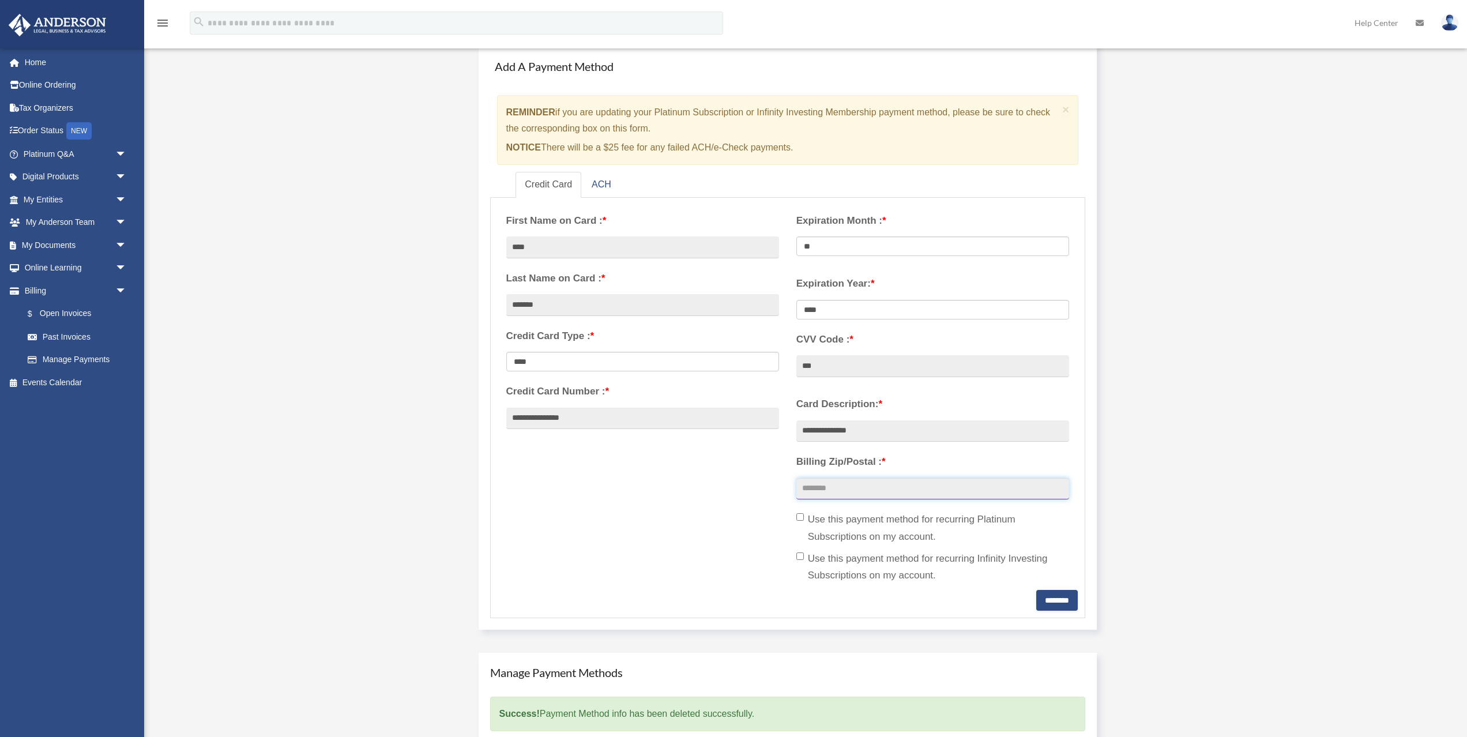
click at [841, 494] on input "Billing Zip/Postal : *" at bounding box center [932, 489] width 273 height 22
type input "*****"
click at [1044, 597] on input "********" at bounding box center [1057, 600] width 42 height 21
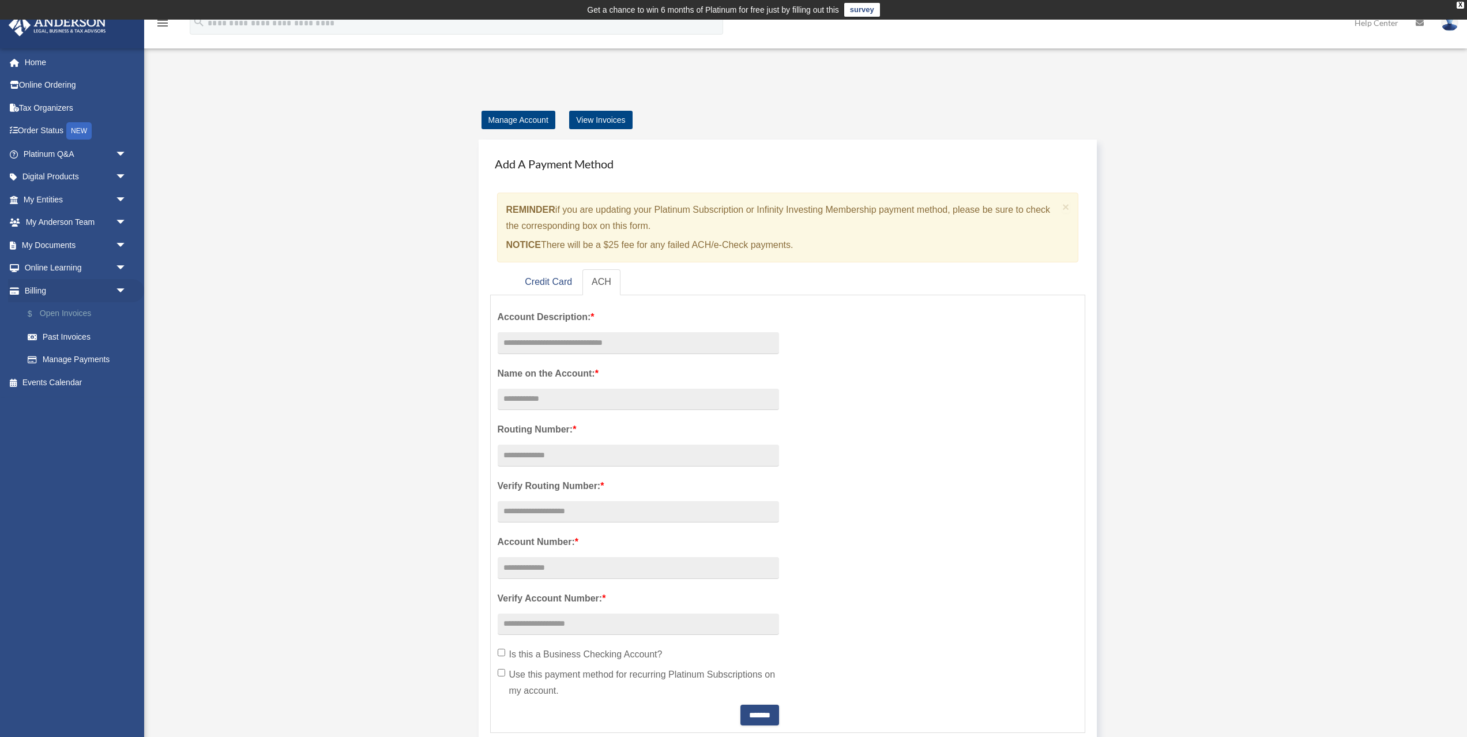
click at [101, 314] on link "$ Open Invoices" at bounding box center [80, 314] width 128 height 24
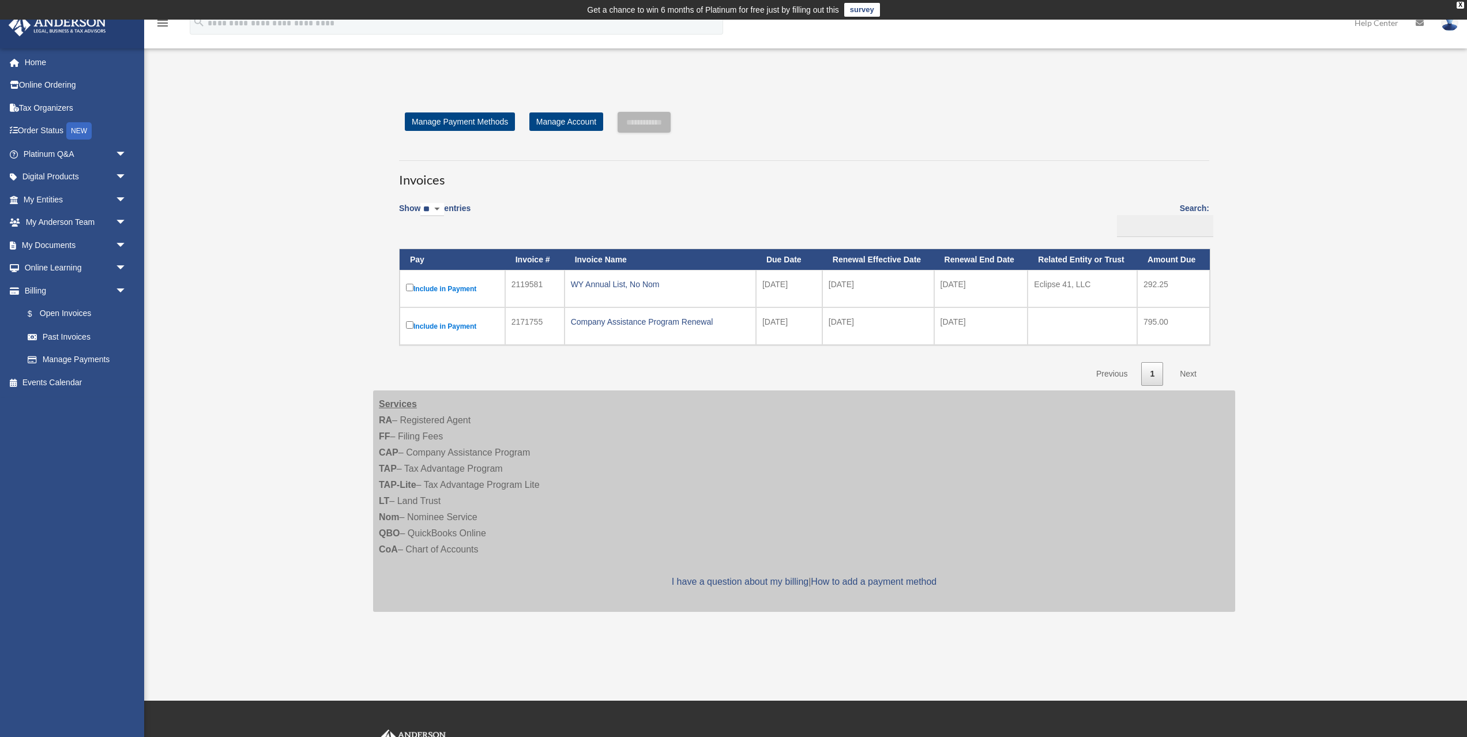
click at [453, 299] on td "Include in Payment" at bounding box center [453, 288] width 106 height 37
click at [649, 119] on input "**********" at bounding box center [644, 122] width 53 height 21
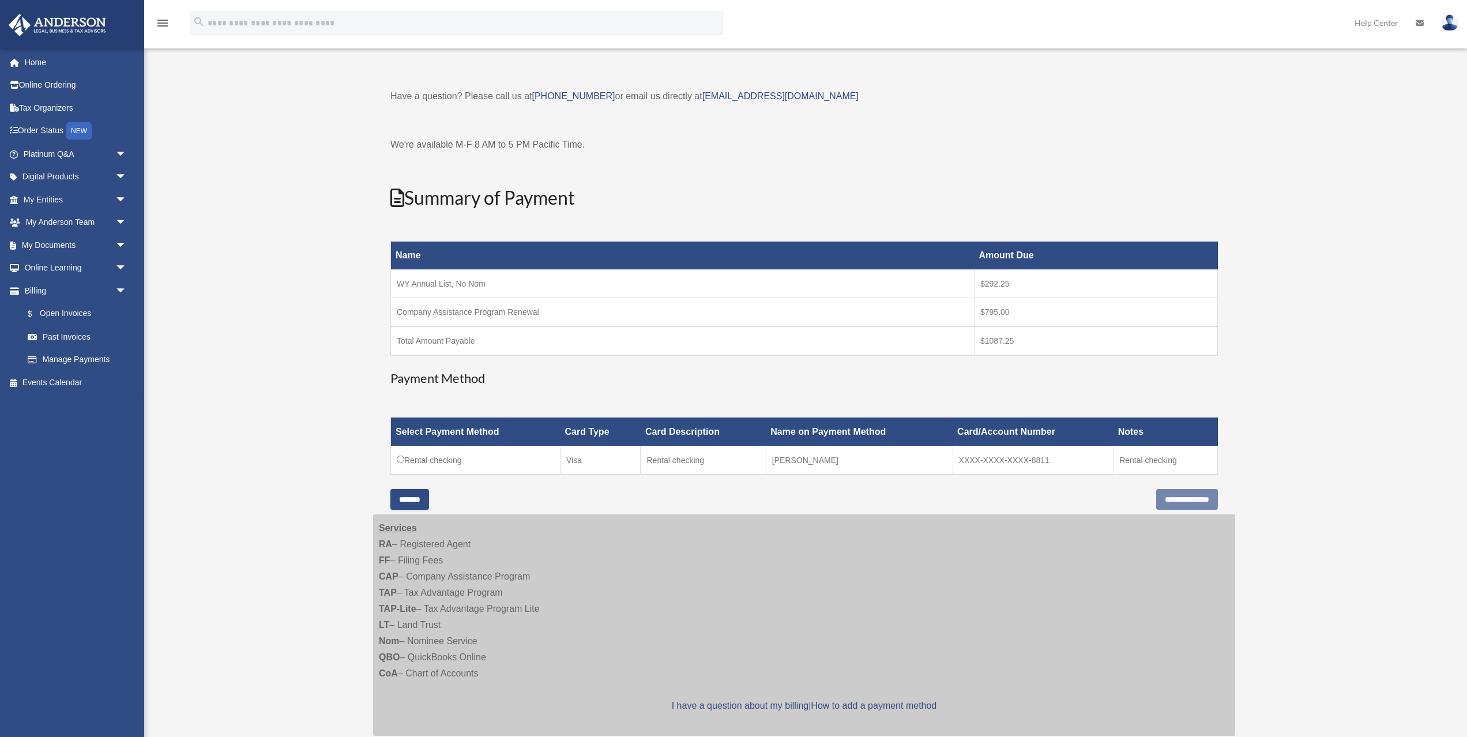
scroll to position [42, 0]
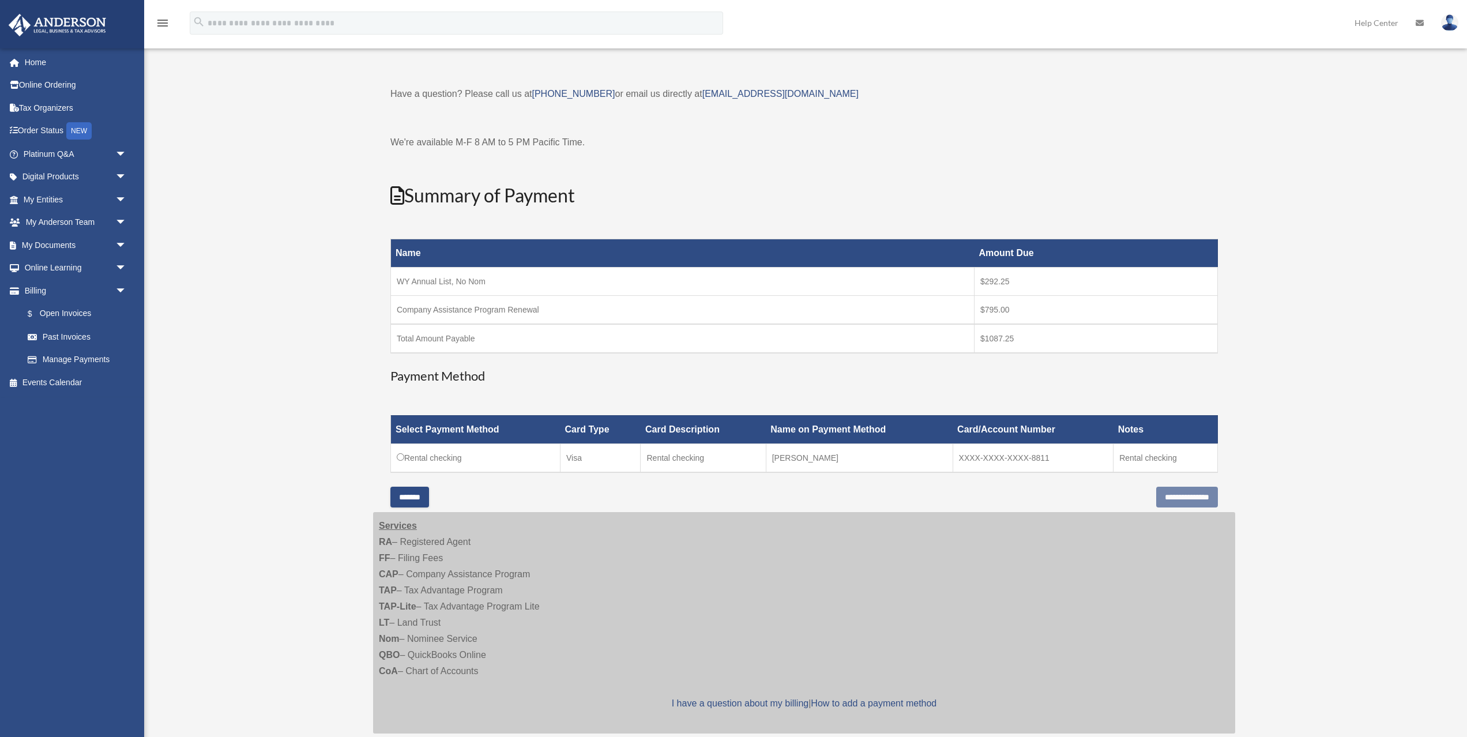
click at [446, 458] on td "Rental checking" at bounding box center [476, 457] width 170 height 29
click at [1171, 498] on input "**********" at bounding box center [1187, 497] width 62 height 21
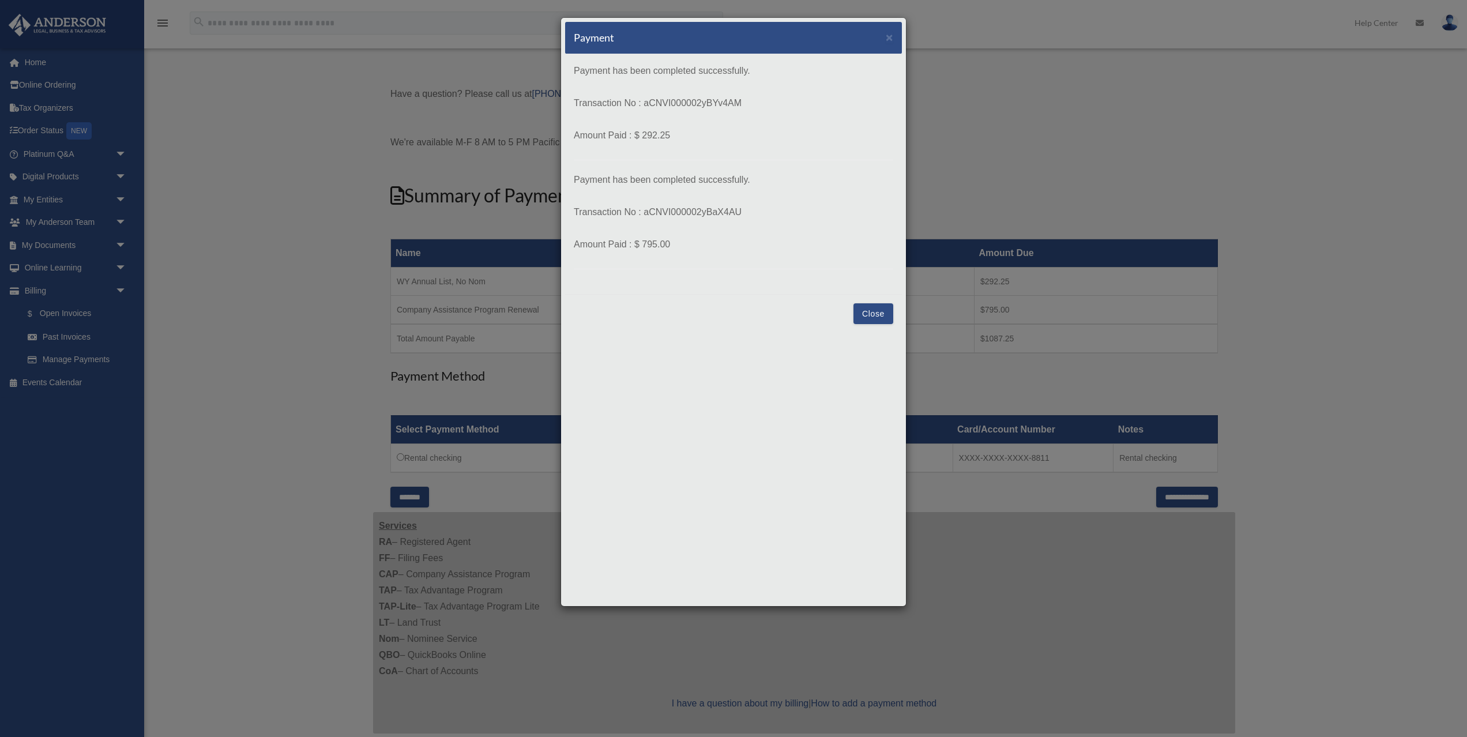
click at [871, 311] on button "Close" at bounding box center [873, 313] width 40 height 21
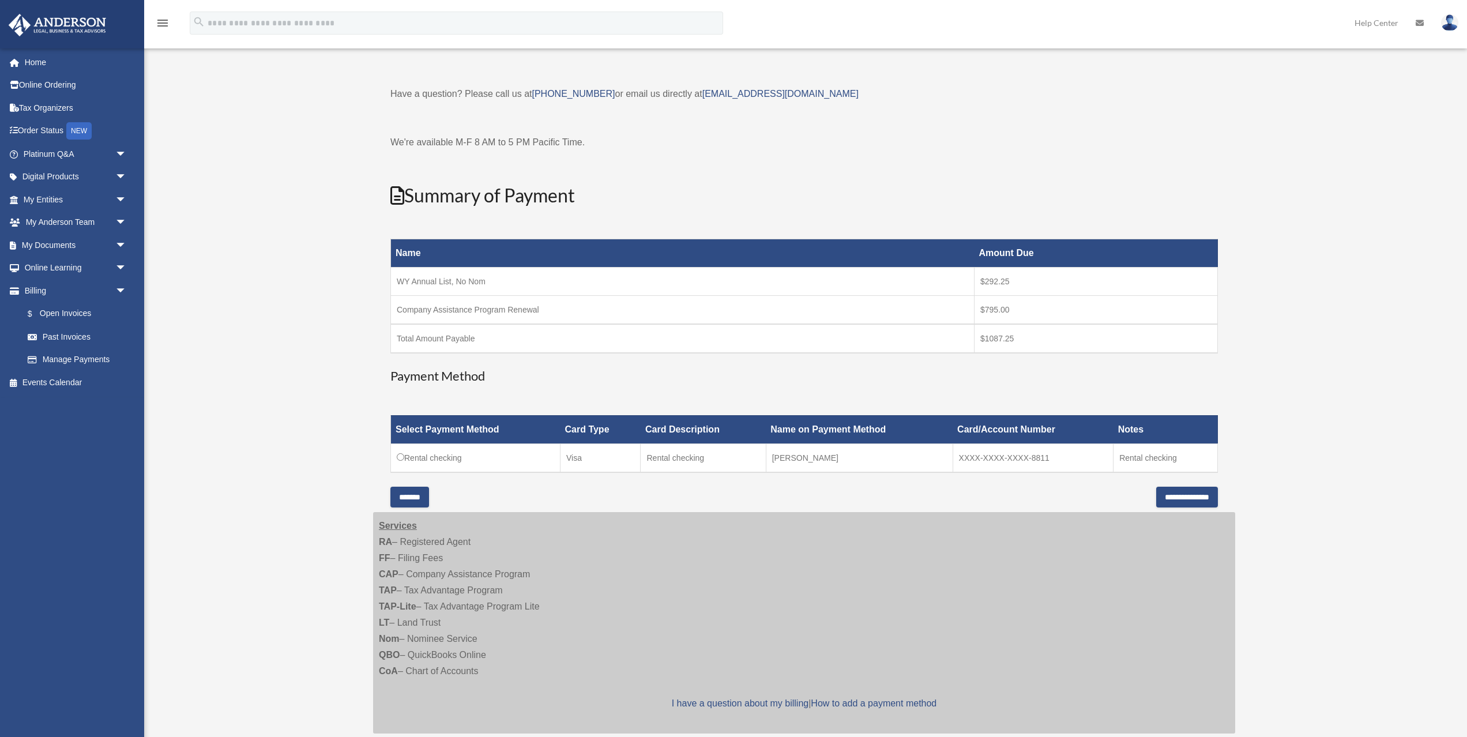
scroll to position [0, 0]
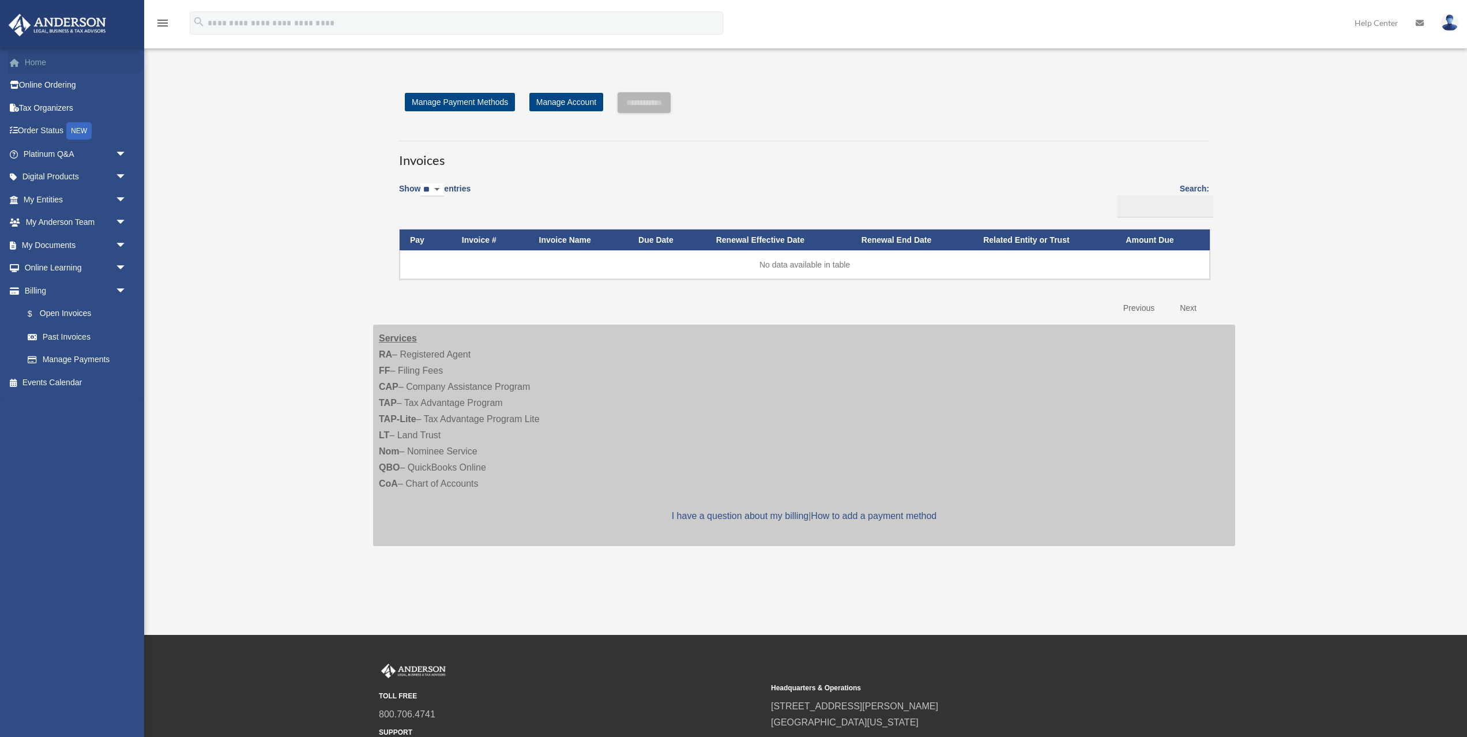
click at [44, 58] on link "Home" at bounding box center [76, 62] width 136 height 23
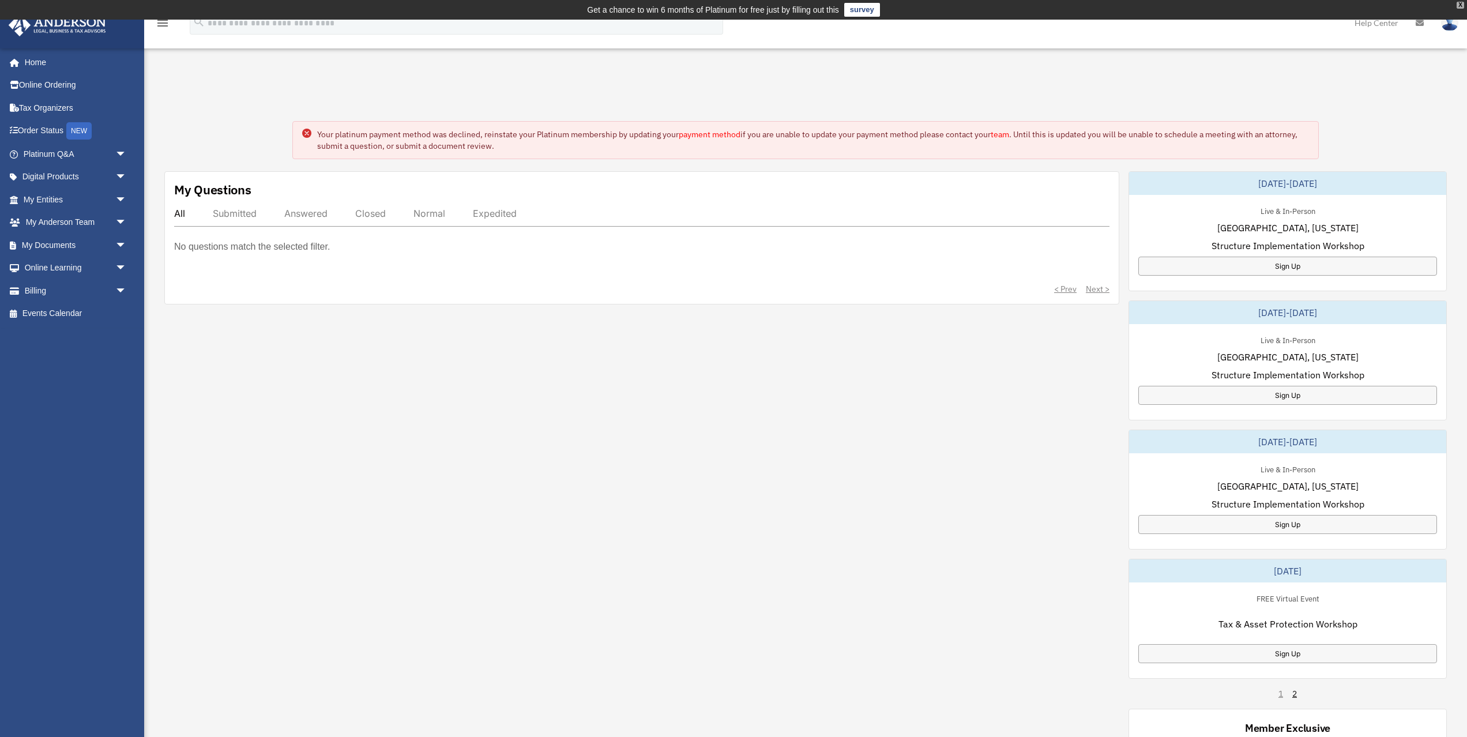
click at [1461, 3] on div "X" at bounding box center [1460, 5] width 7 height 7
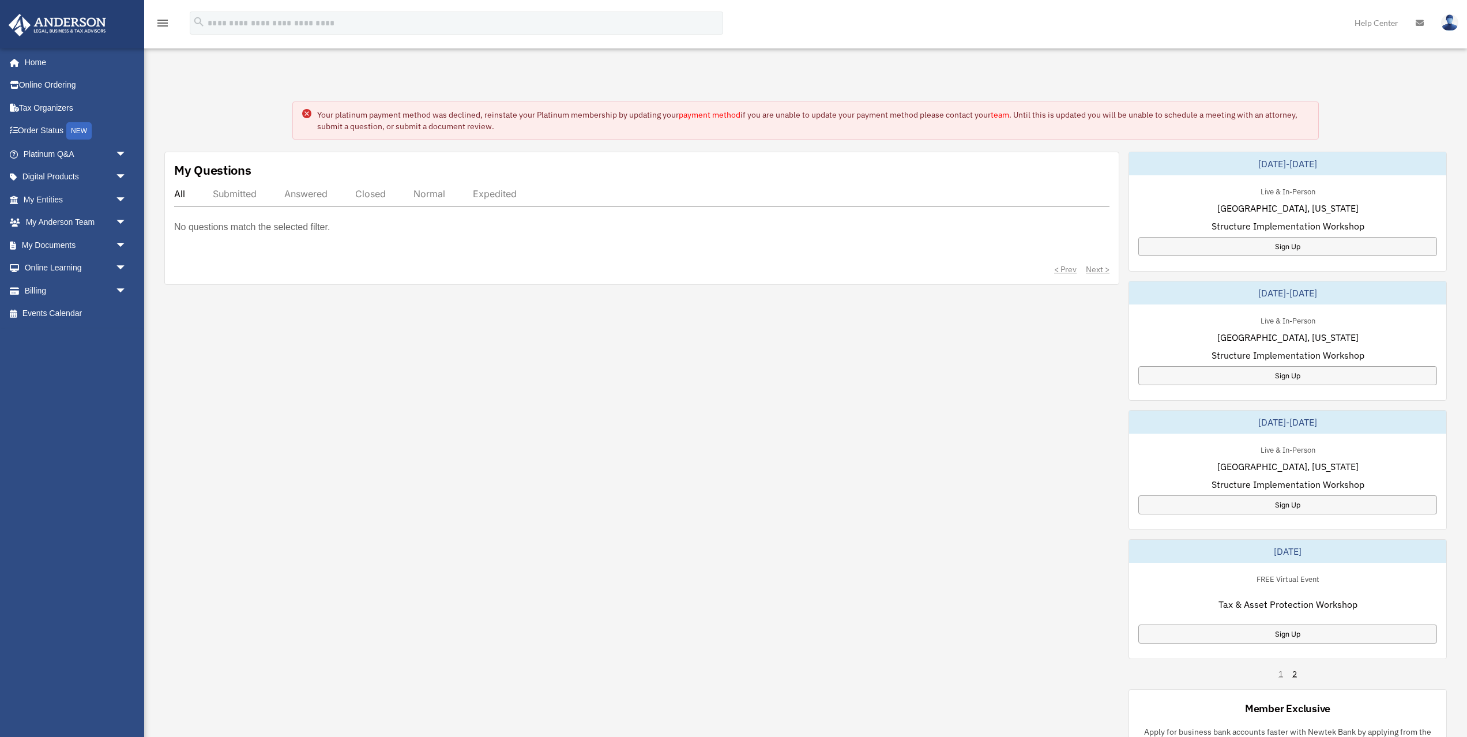
click at [1450, 20] on img at bounding box center [1449, 22] width 17 height 17
click at [1438, 54] on link "[EMAIL_ADDRESS][DOMAIN_NAME]" at bounding box center [1396, 59] width 124 height 34
click at [1449, 21] on img at bounding box center [1449, 22] width 17 height 17
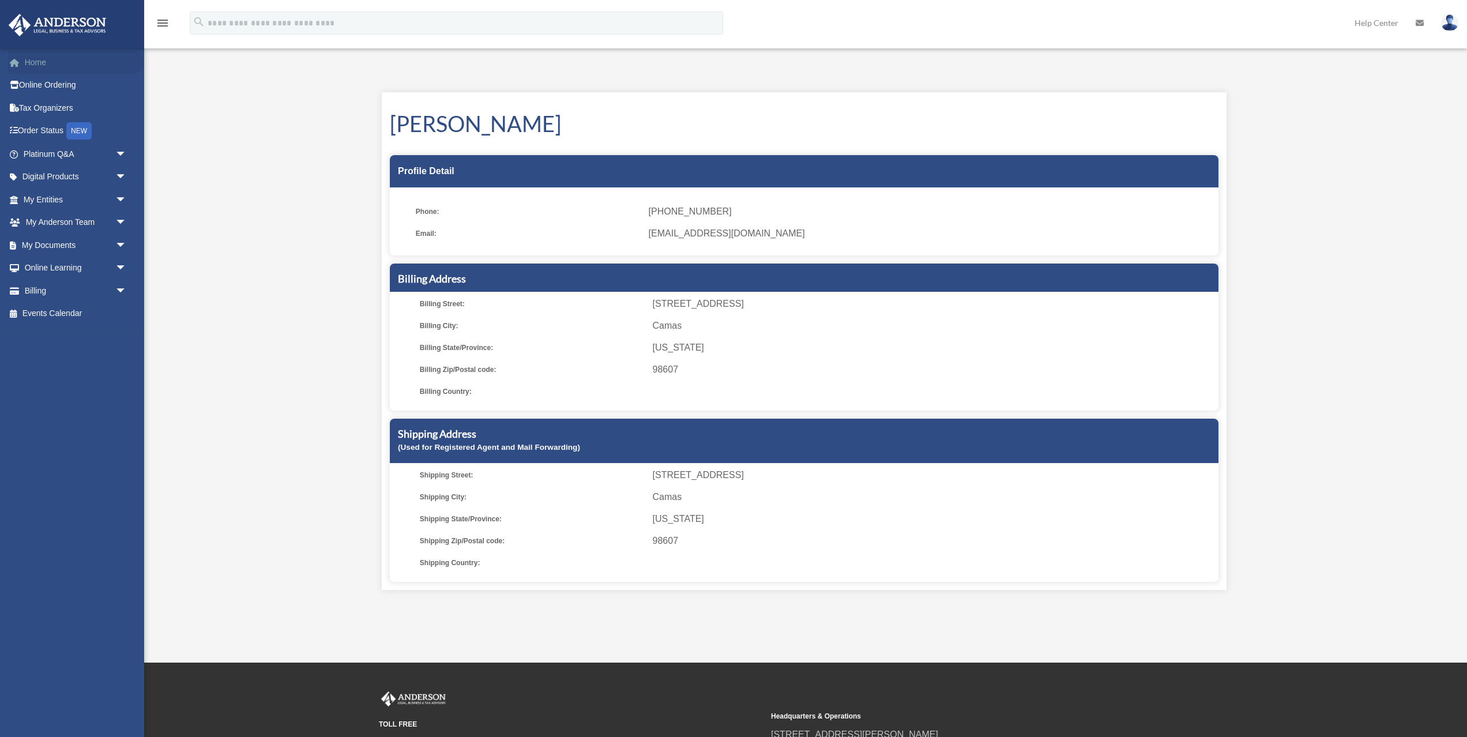
click at [35, 61] on link "Home" at bounding box center [76, 62] width 136 height 23
